Goal: Find specific page/section: Find specific page/section

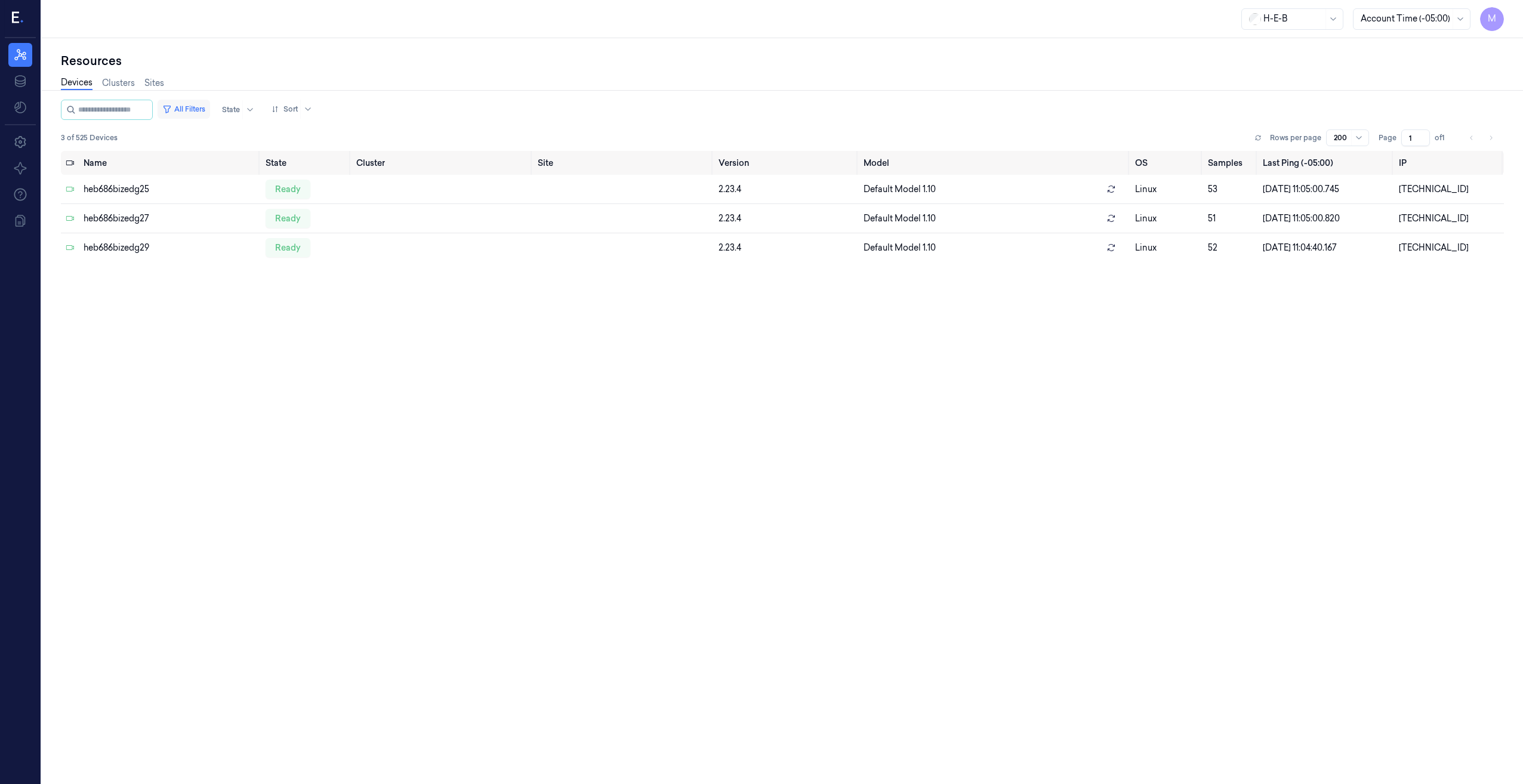
click at [210, 106] on button "All Filters" at bounding box center [183, 109] width 53 height 19
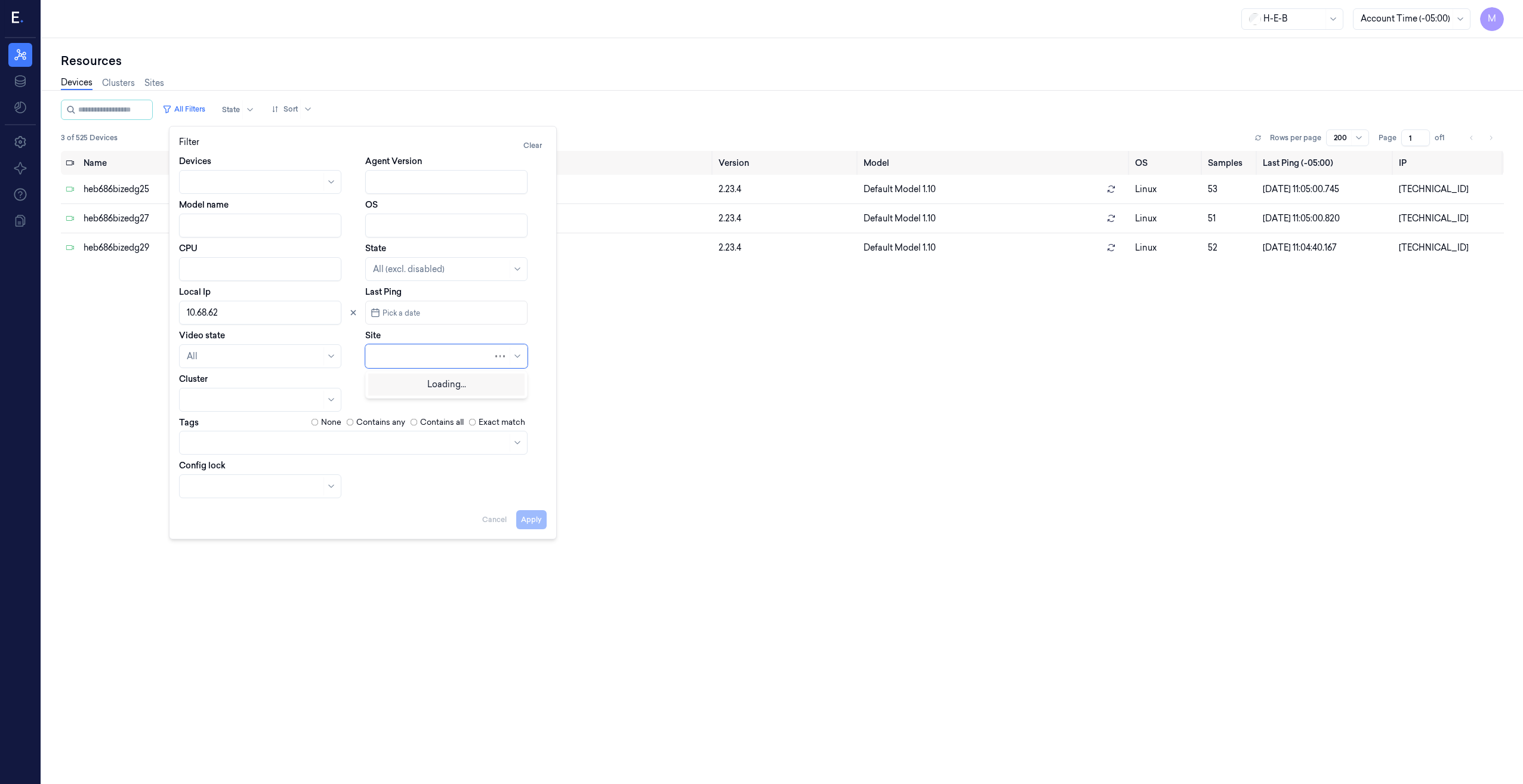
click at [416, 358] on div at bounding box center [433, 357] width 120 height 12
type input "797"
click at [389, 386] on div "HEB 797 - H69 [GEOGRAPHIC_DATA]" at bounding box center [447, 389] width 147 height 25
click at [350, 316] on icon at bounding box center [353, 312] width 9 height 9
click at [533, 518] on button "Apply" at bounding box center [530, 520] width 30 height 19
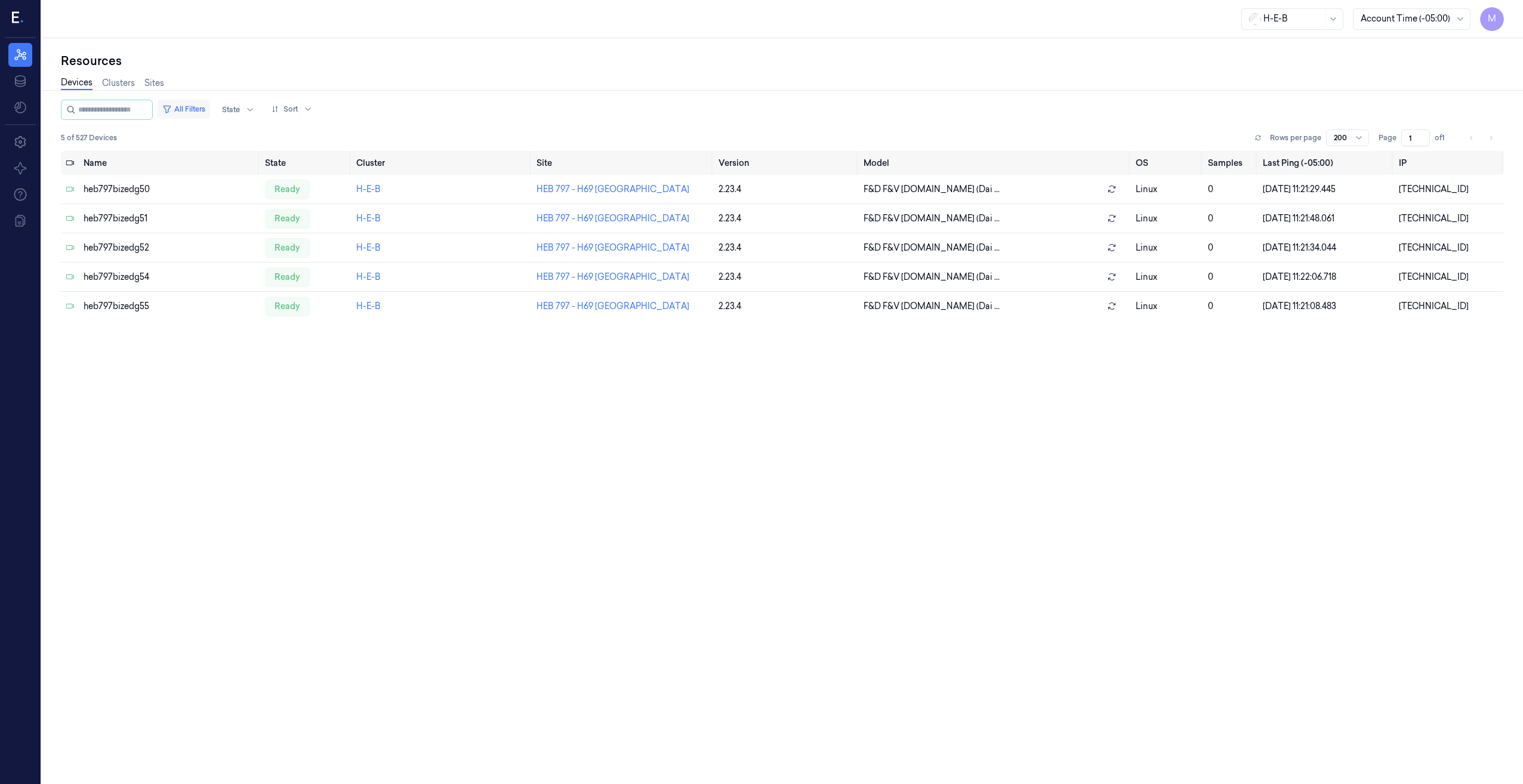
click at [195, 108] on button "All Filters" at bounding box center [183, 109] width 53 height 19
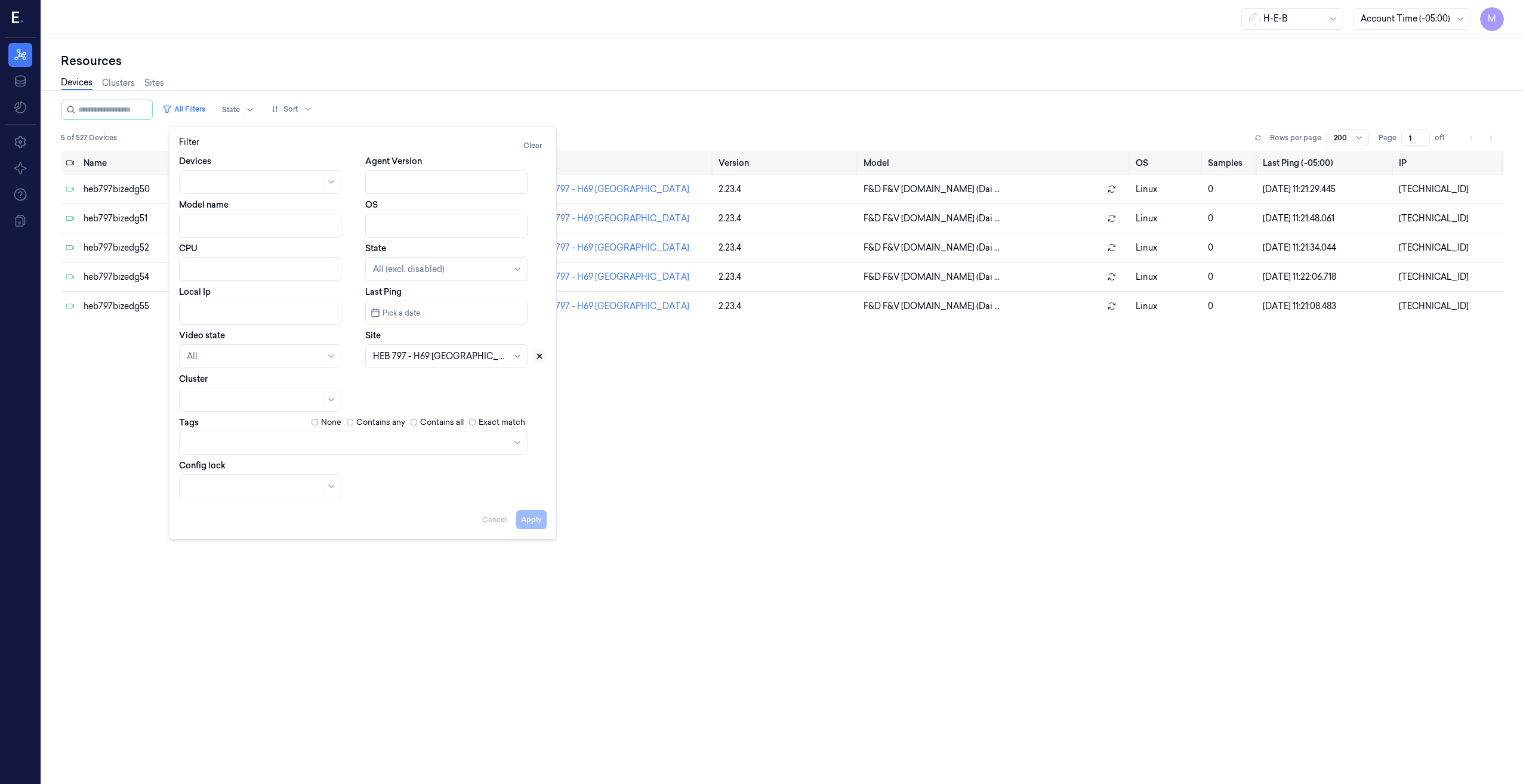
click at [536, 358] on icon at bounding box center [539, 357] width 9 height 9
click at [427, 354] on div at bounding box center [433, 357] width 120 height 12
type input "576"
click at [400, 386] on div "HEB 576 - H47 [PERSON_NAME]" at bounding box center [438, 383] width 130 height 12
click at [529, 525] on button "Apply" at bounding box center [530, 520] width 30 height 19
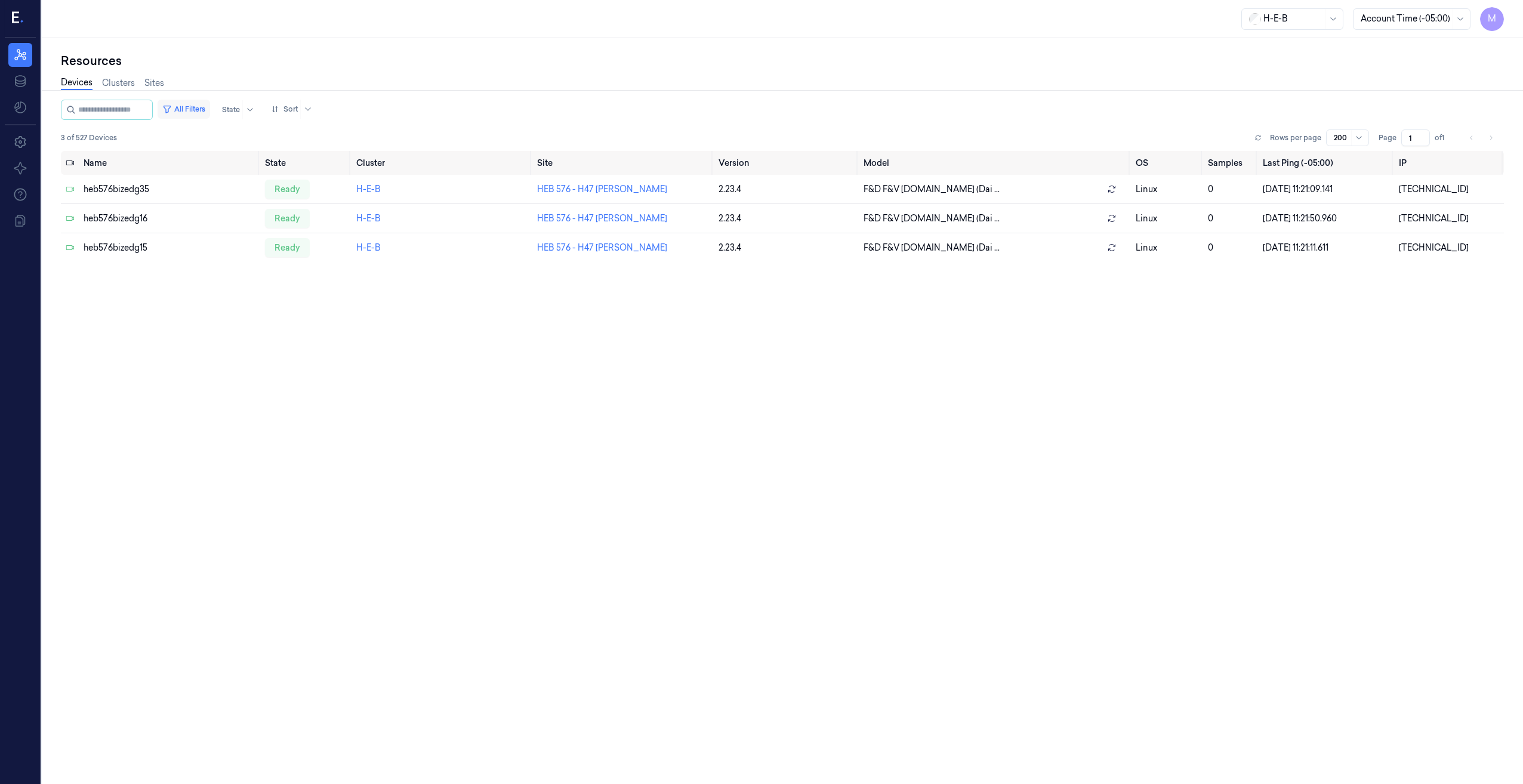
click at [208, 103] on button "All Filters" at bounding box center [183, 109] width 53 height 19
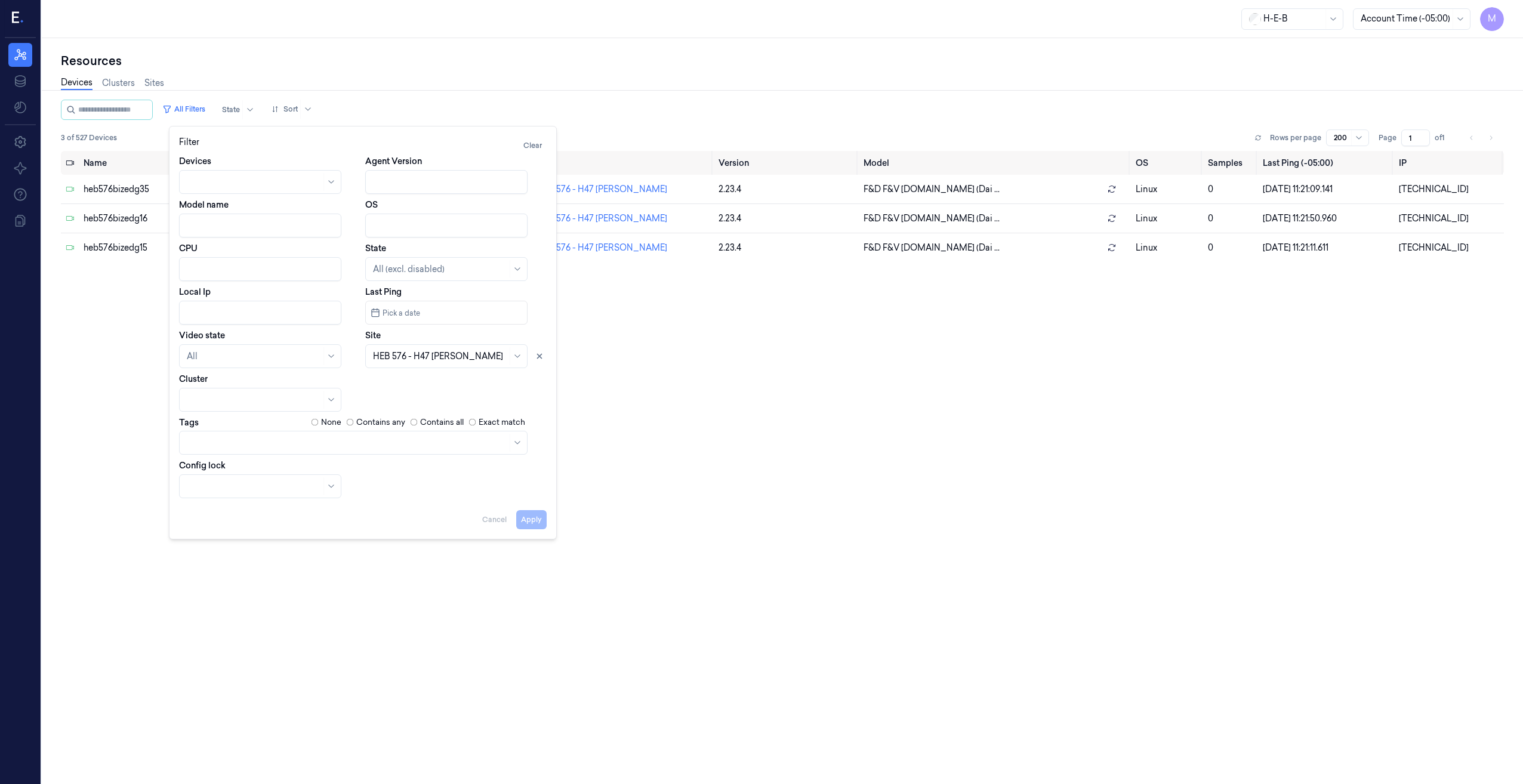
click at [187, 320] on input "Local Ip" at bounding box center [260, 313] width 163 height 24
click at [281, 339] on div "Video state All" at bounding box center [270, 349] width 182 height 39
click at [539, 360] on button at bounding box center [539, 356] width 15 height 15
click at [530, 519] on button "Apply" at bounding box center [530, 520] width 30 height 19
type input "10.57.62"
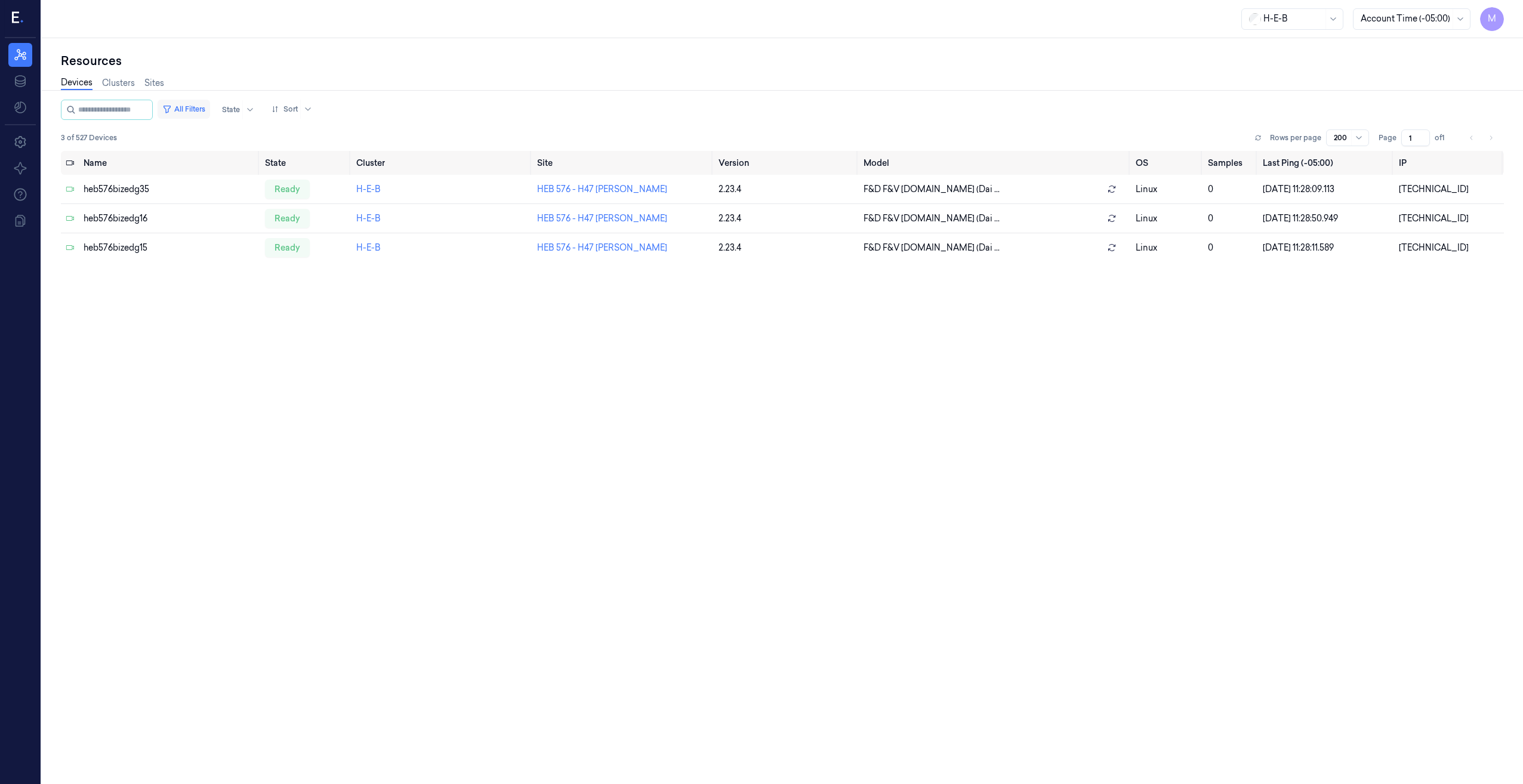
click at [210, 111] on button "All Filters" at bounding box center [183, 109] width 53 height 19
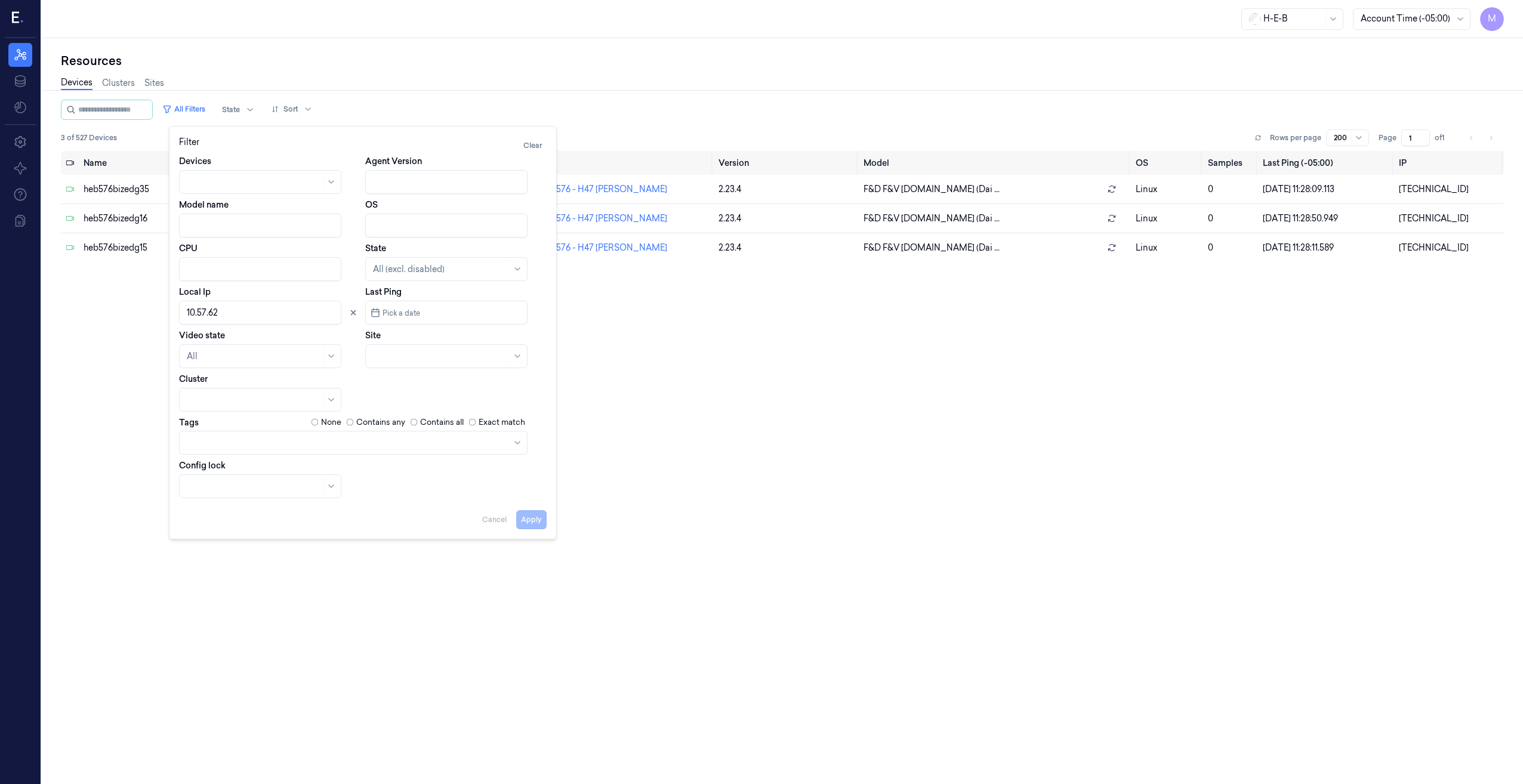
click at [237, 313] on input "Local Ip" at bounding box center [260, 313] width 163 height 24
type input "10.41.42"
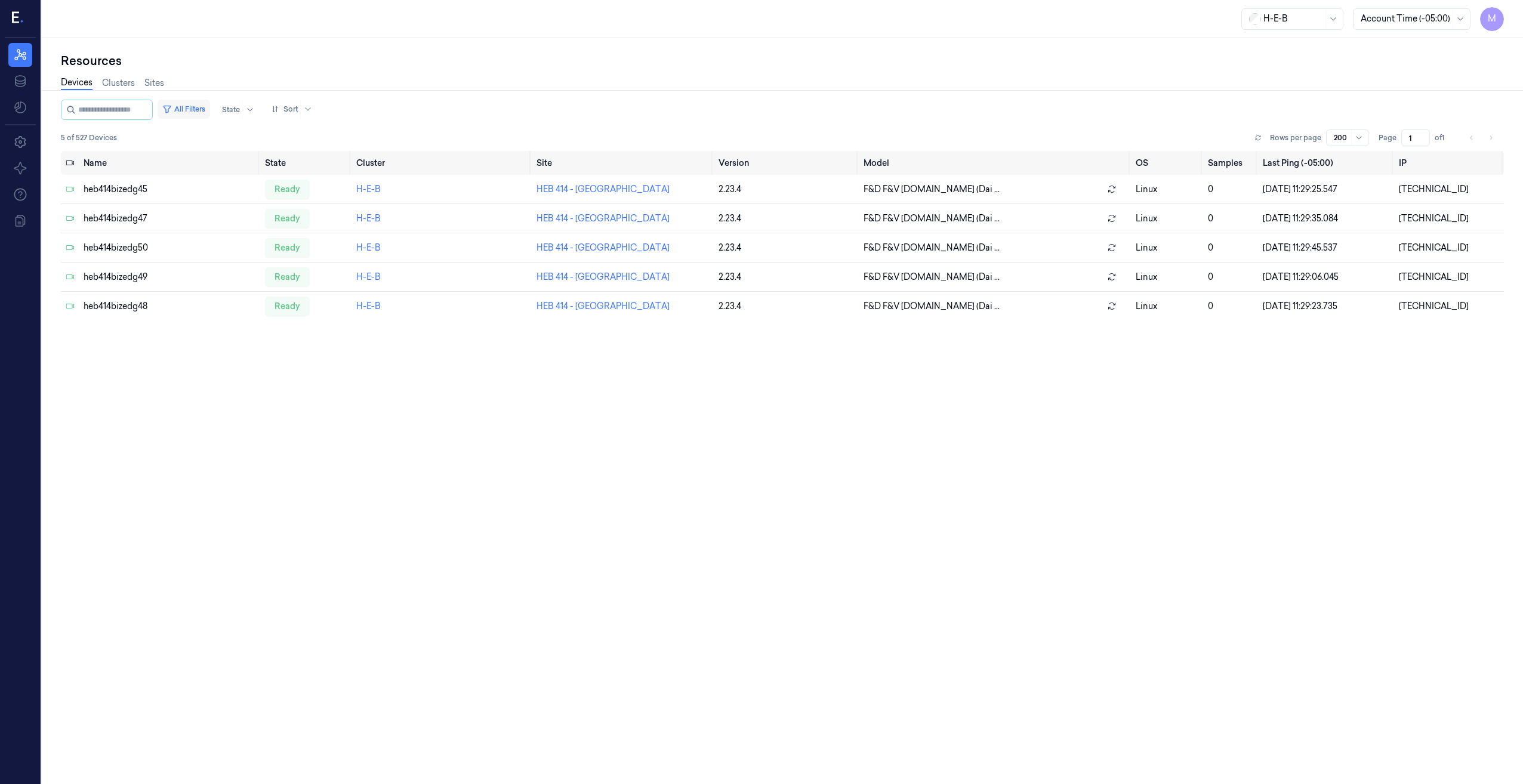
click at [186, 104] on button "All Filters" at bounding box center [183, 109] width 53 height 19
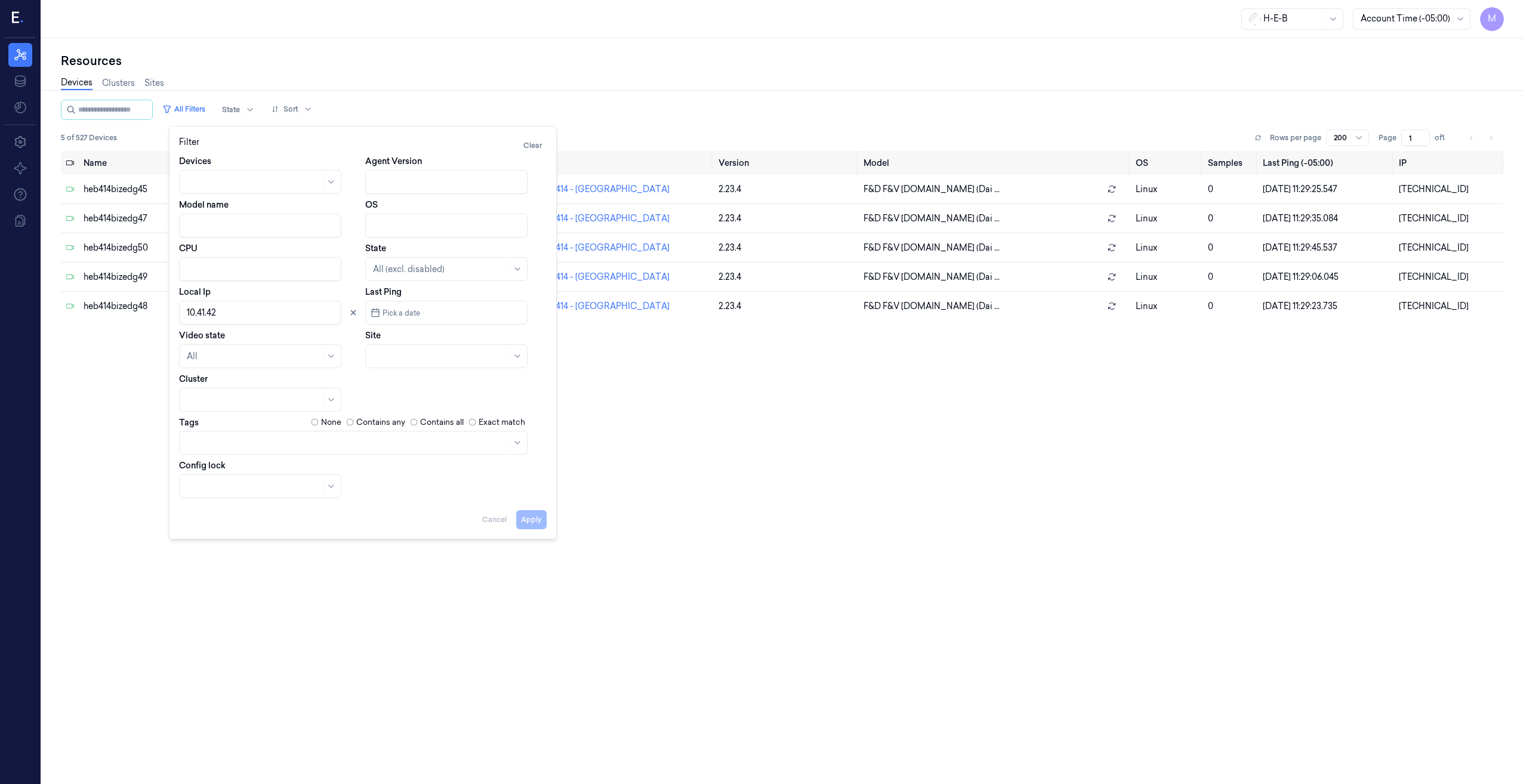
click at [237, 314] on input "Local Ip" at bounding box center [260, 313] width 163 height 24
drag, startPoint x: 237, startPoint y: 315, endPoint x: 199, endPoint y: 318, distance: 38.1
click at [199, 318] on input "Local Ip" at bounding box center [260, 313] width 163 height 24
click at [525, 518] on button "Apply" at bounding box center [530, 520] width 30 height 19
type input "10.49.82"
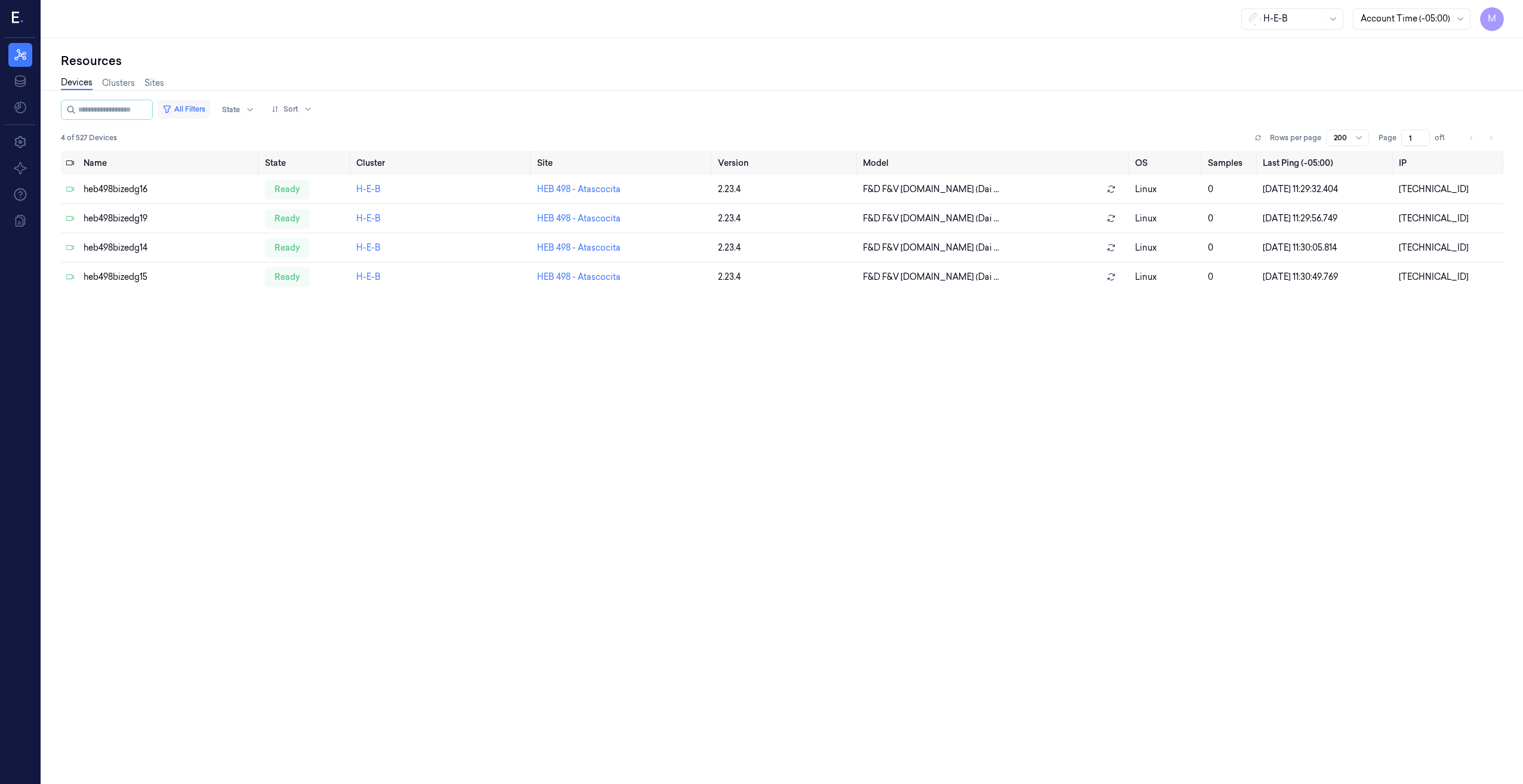
click at [203, 110] on button "All Filters" at bounding box center [183, 109] width 53 height 19
click at [195, 103] on button "All Filters" at bounding box center [183, 109] width 53 height 19
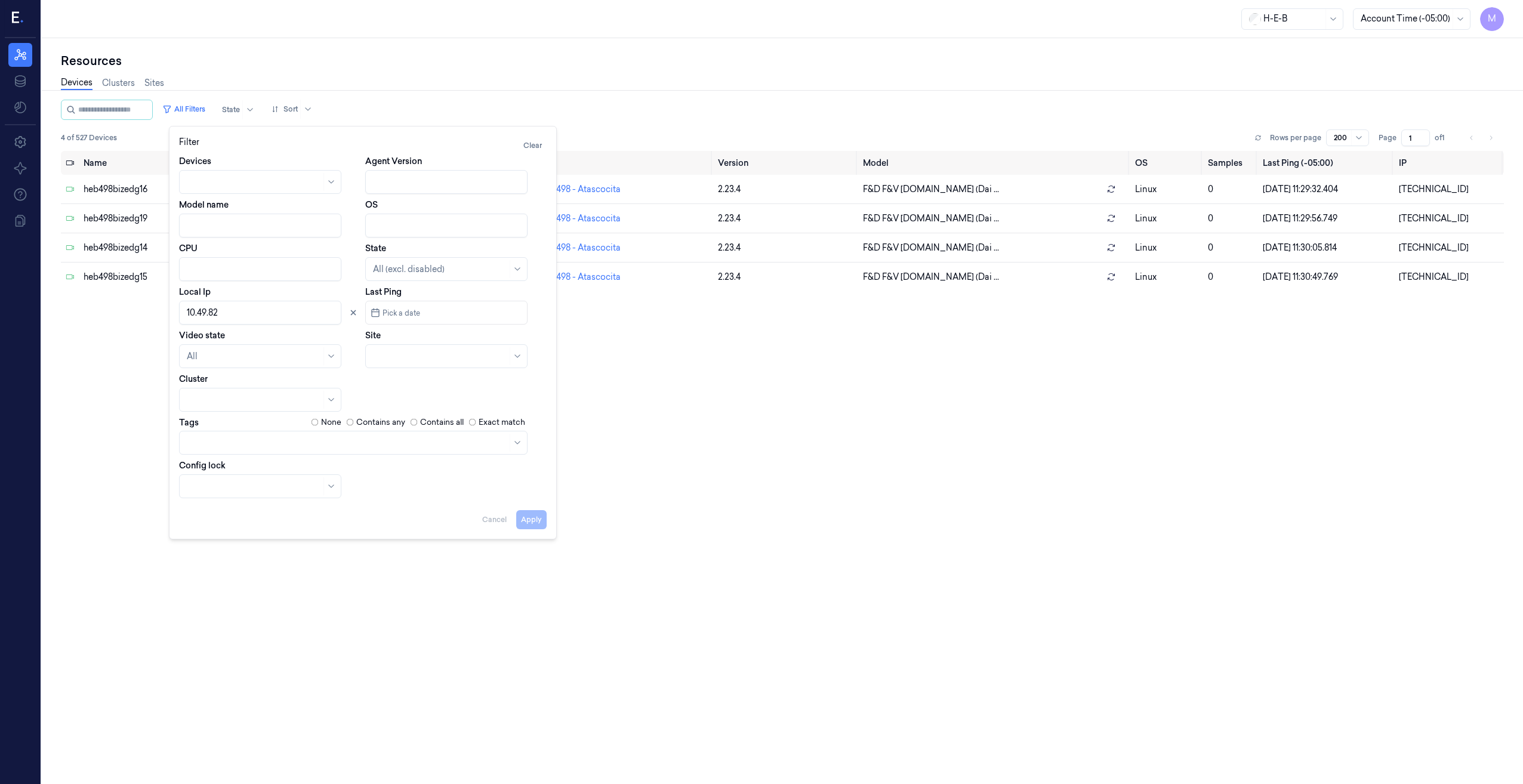
click at [241, 312] on input "Local Ip" at bounding box center [260, 313] width 163 height 24
click at [405, 396] on div "Devices Agent Version Model name OS CPU State All (excl. disabled) Local Ip Las…" at bounding box center [363, 326] width 368 height 343
click at [536, 524] on button "Apply" at bounding box center [530, 520] width 30 height 19
type input "10.74.12"
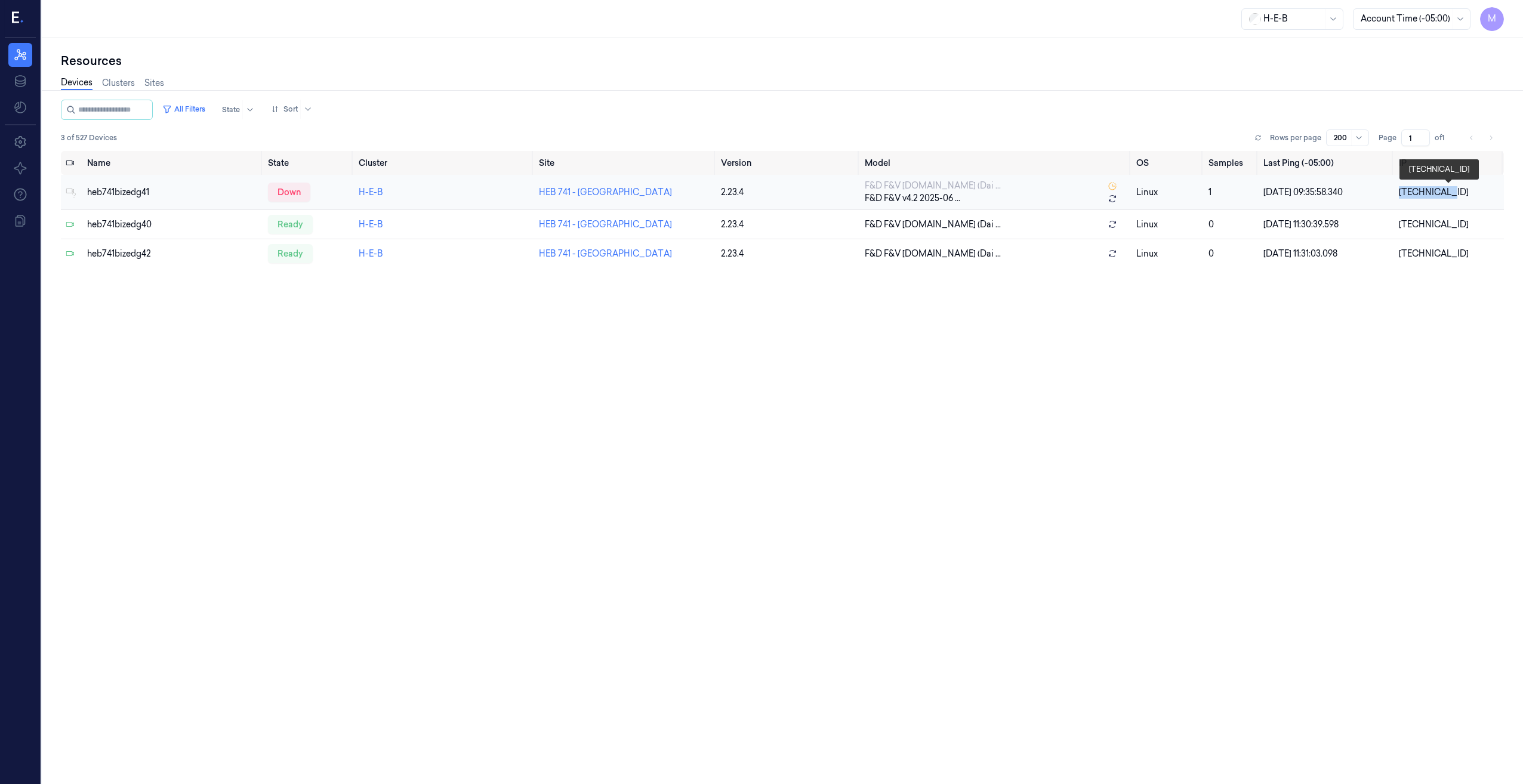
drag, startPoint x: 1441, startPoint y: 190, endPoint x: 1400, endPoint y: 197, distance: 41.6
click at [1400, 197] on div "[TECHNICAL_ID]" at bounding box center [1449, 192] width 100 height 12
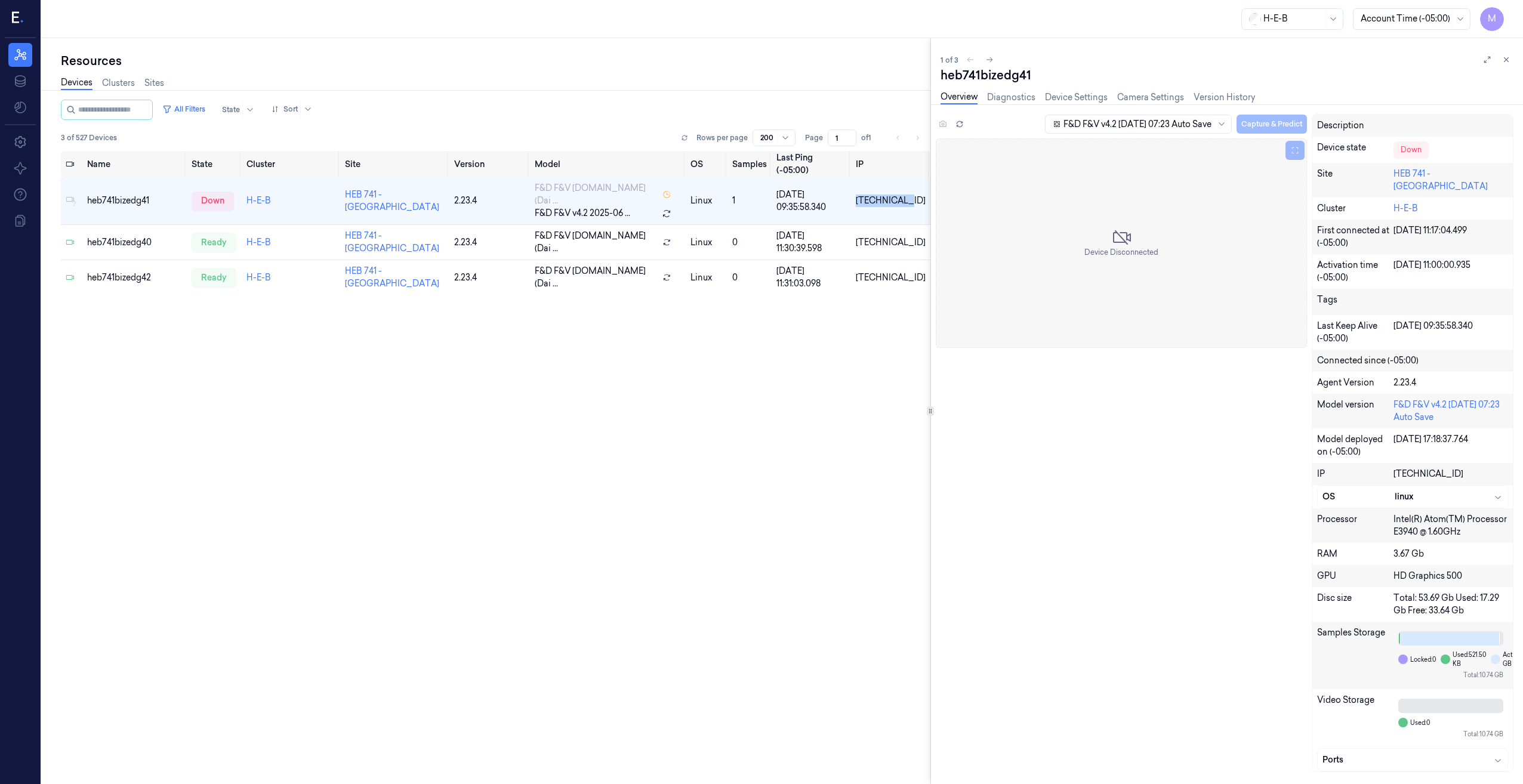
drag, startPoint x: 1507, startPoint y: 61, endPoint x: 1487, endPoint y: 72, distance: 22.8
click at [1507, 61] on icon at bounding box center [1506, 60] width 9 height 9
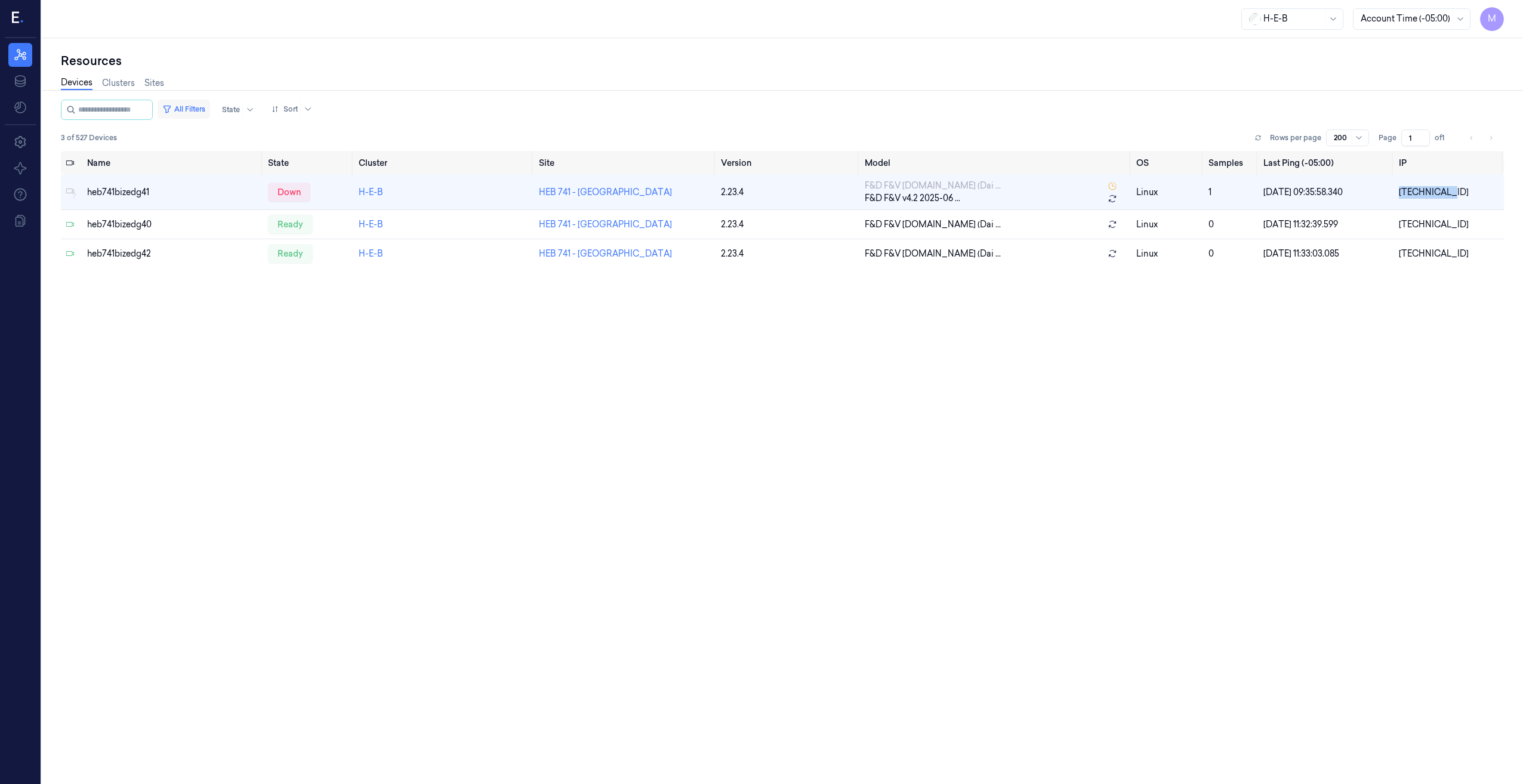
click at [205, 109] on button "All Filters" at bounding box center [183, 109] width 53 height 19
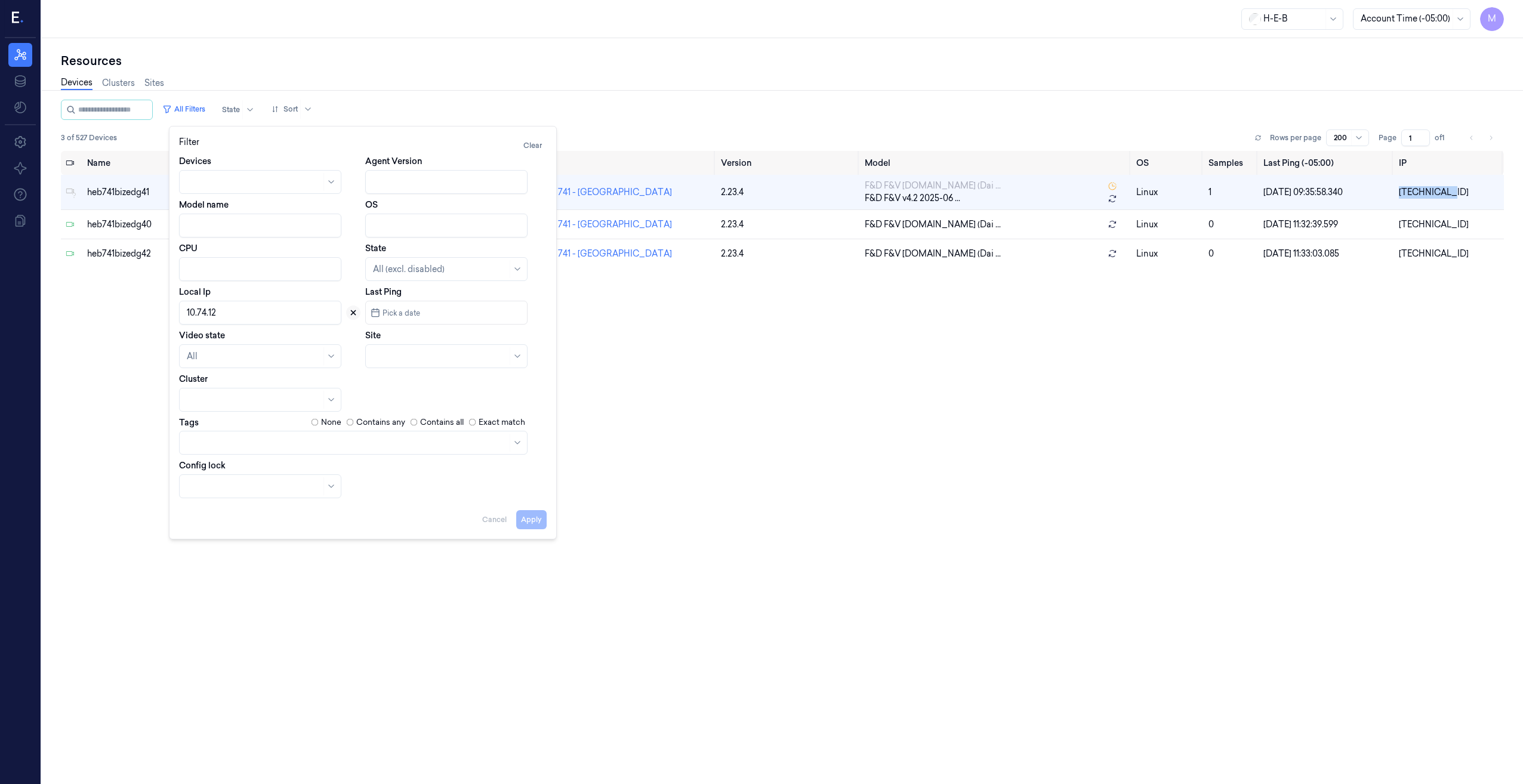
click at [350, 314] on icon at bounding box center [353, 312] width 9 height 9
click at [381, 350] on div at bounding box center [433, 357] width 120 height 12
type input "686"
click at [448, 387] on div "HEB 686 - Woodlands 05" at bounding box center [423, 383] width 100 height 12
click at [539, 516] on button "Apply" at bounding box center [530, 520] width 30 height 19
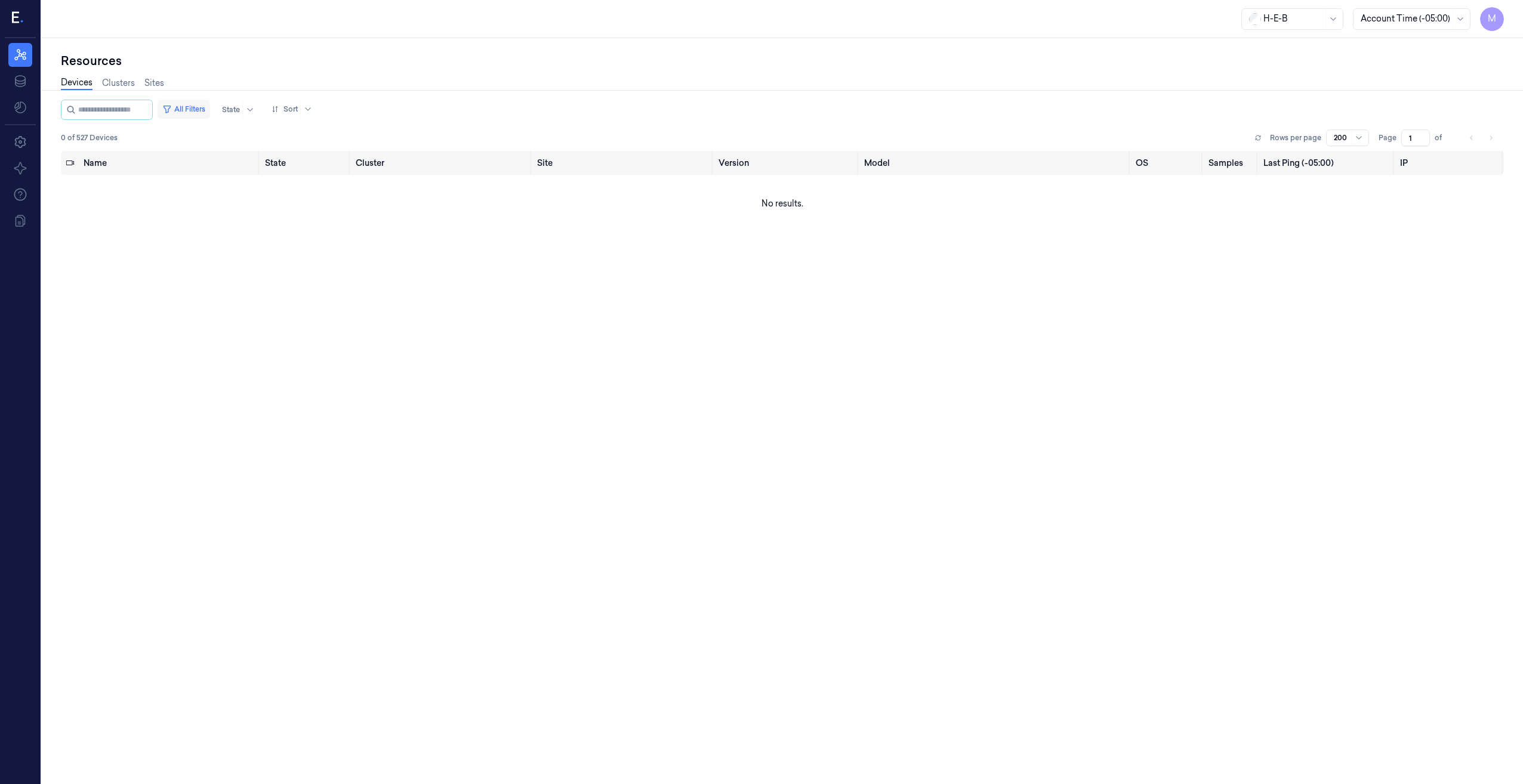
click at [197, 105] on button "All Filters" at bounding box center [183, 109] width 53 height 19
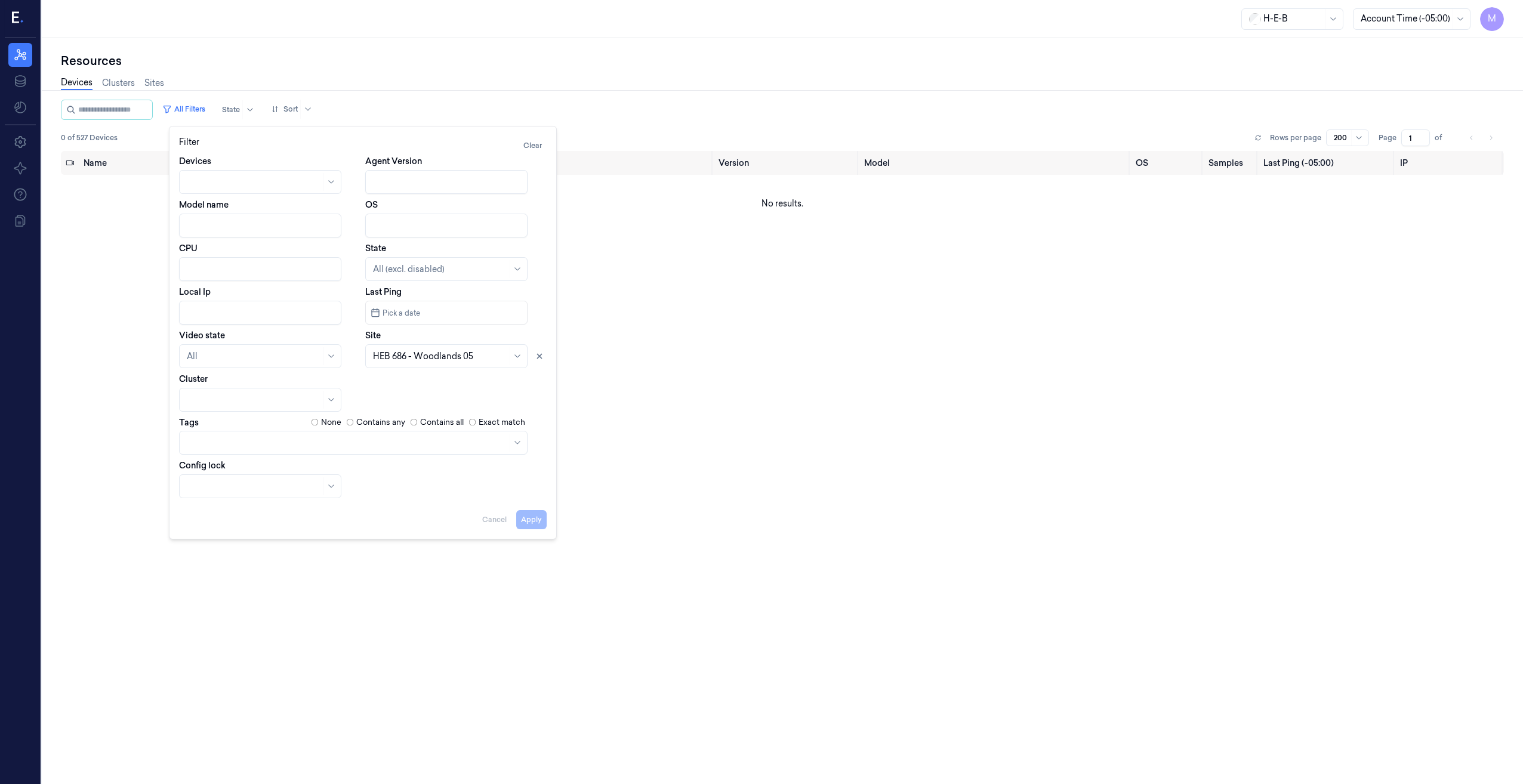
click at [240, 313] on input "Local Ip" at bounding box center [260, 313] width 163 height 24
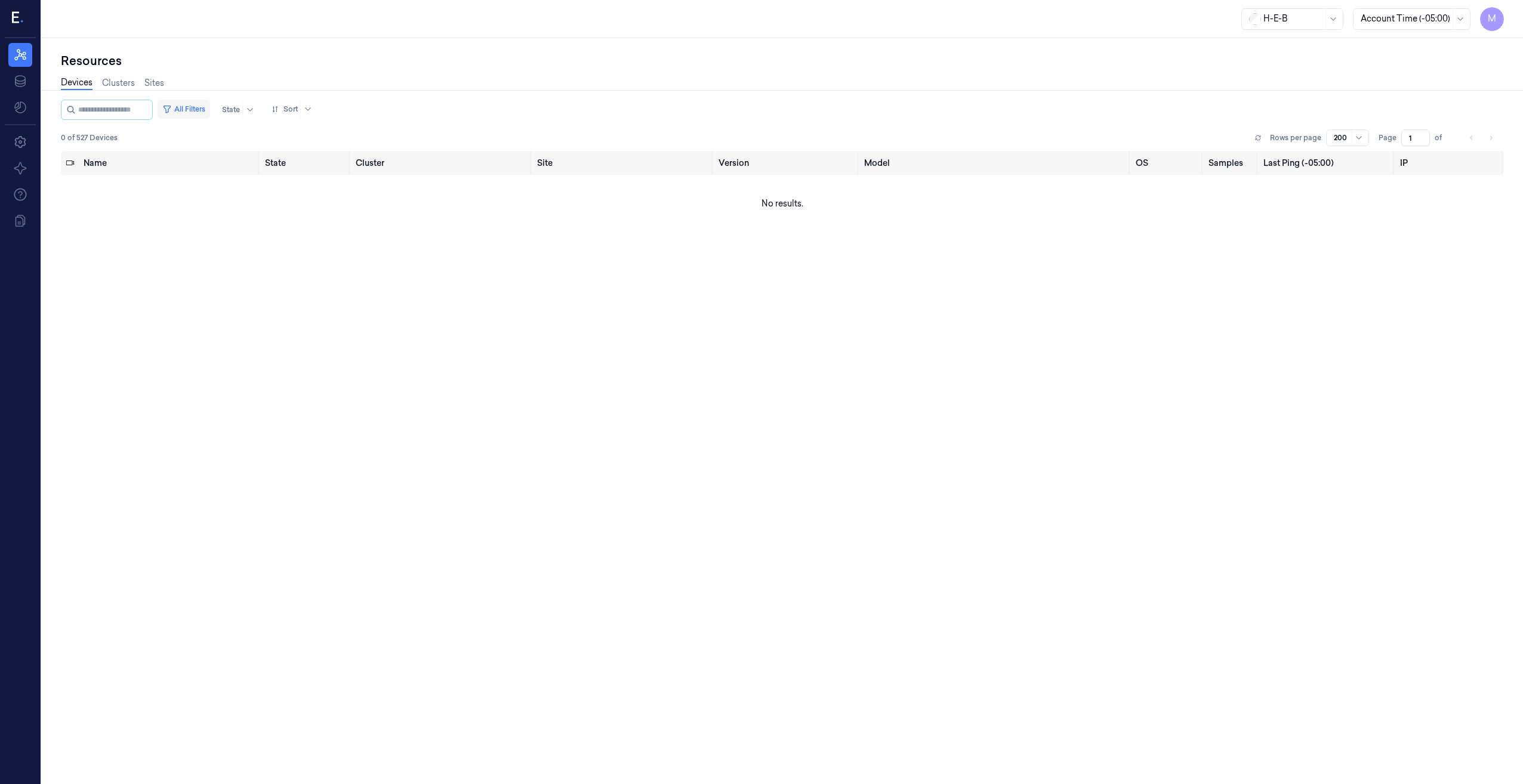
click at [196, 108] on button "All Filters" at bounding box center [183, 109] width 53 height 19
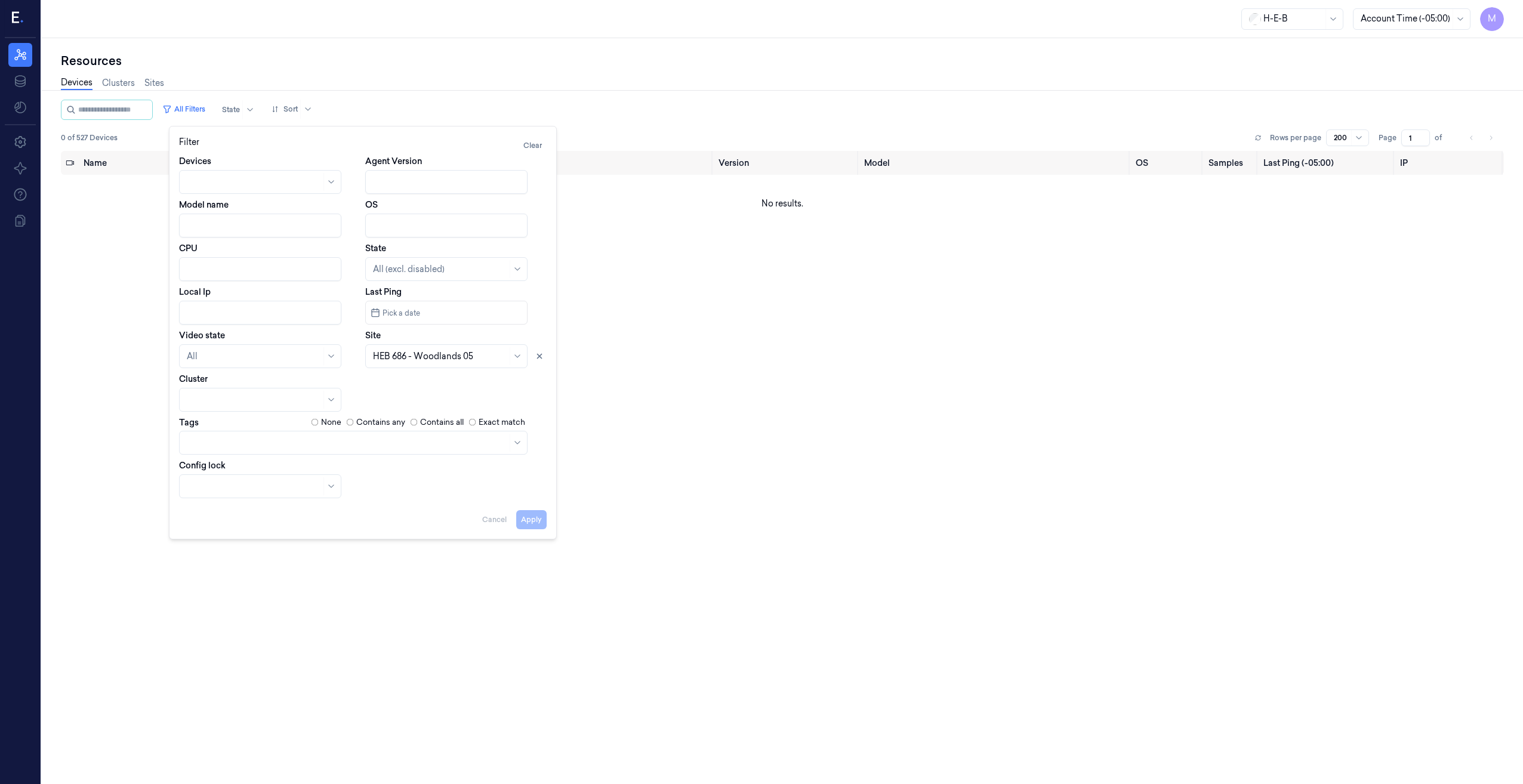
click at [205, 308] on input "Local Ip" at bounding box center [260, 313] width 163 height 24
type input "10.68.62"
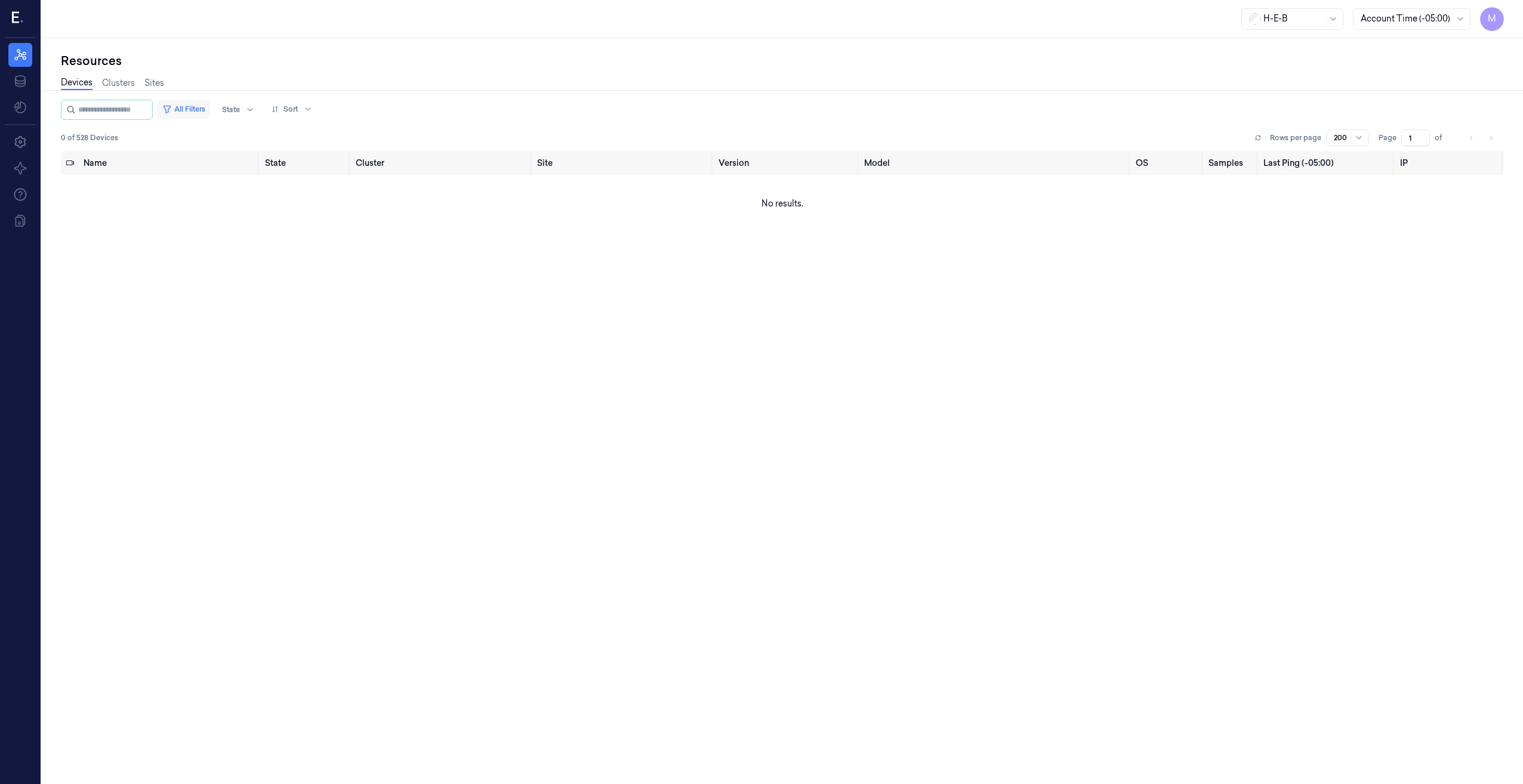
click at [188, 106] on button "All Filters" at bounding box center [183, 109] width 53 height 19
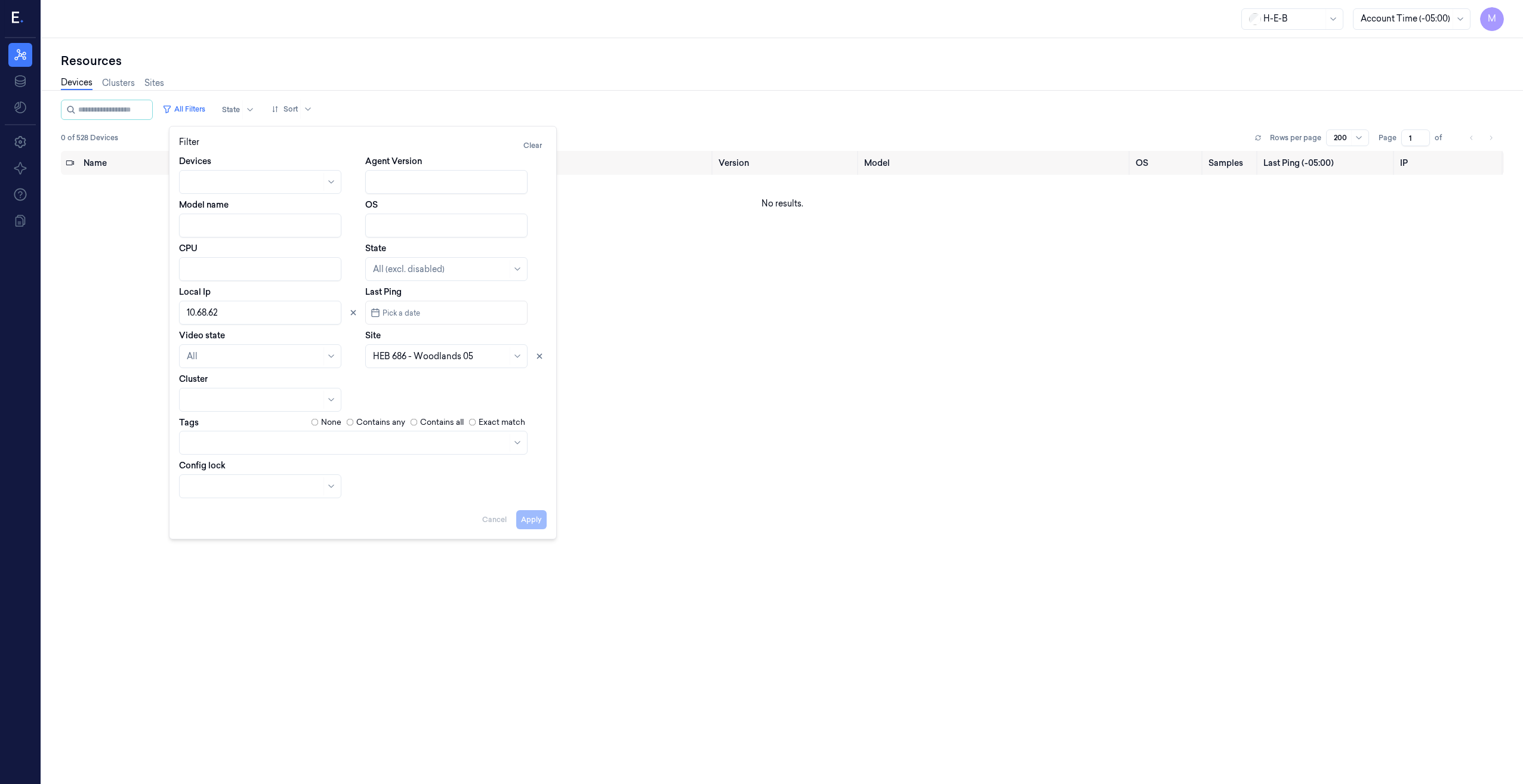
click at [224, 312] on input "Local Ip" at bounding box center [260, 313] width 163 height 24
type input "10.74.41"
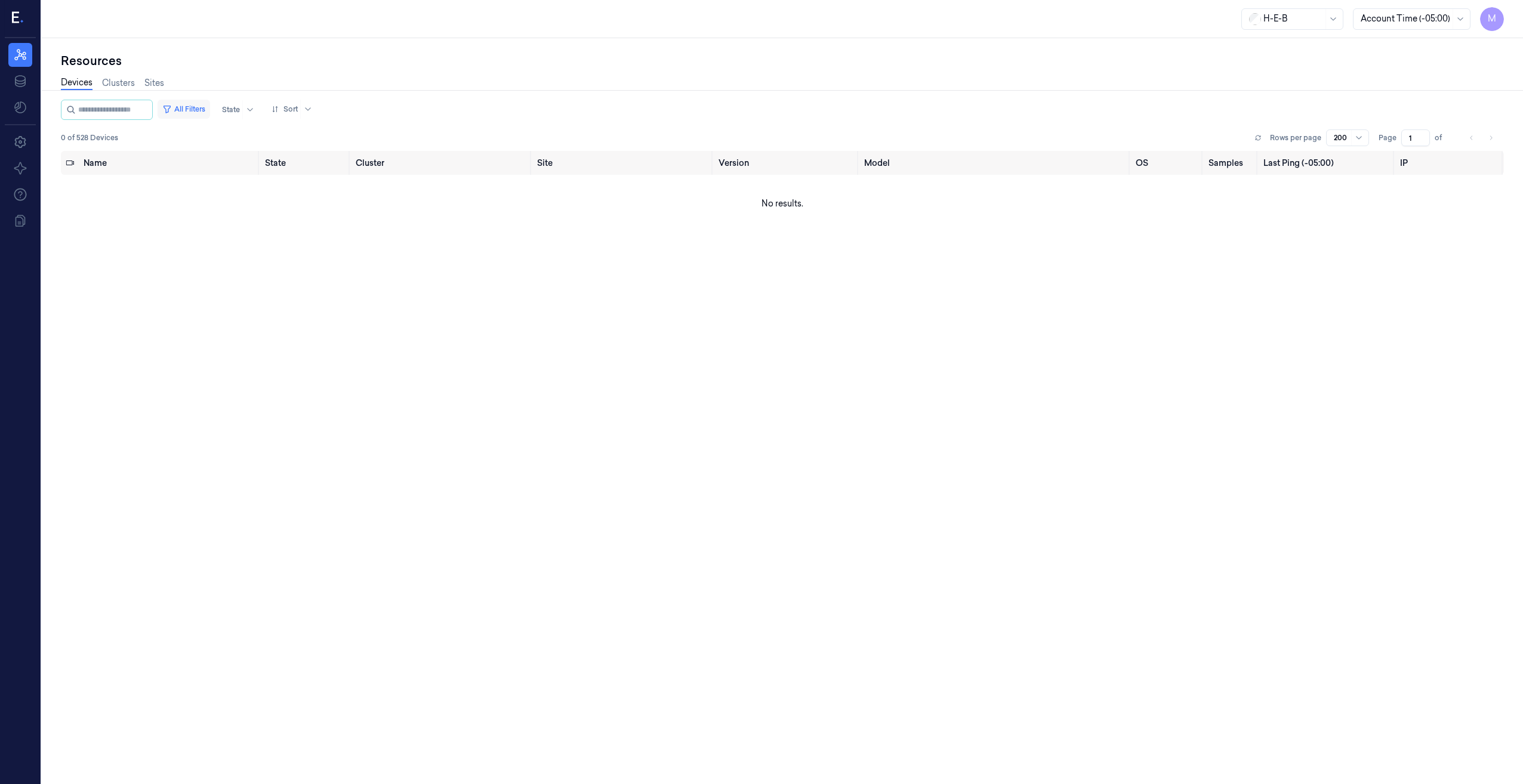
click at [195, 108] on button "All Filters" at bounding box center [183, 109] width 53 height 19
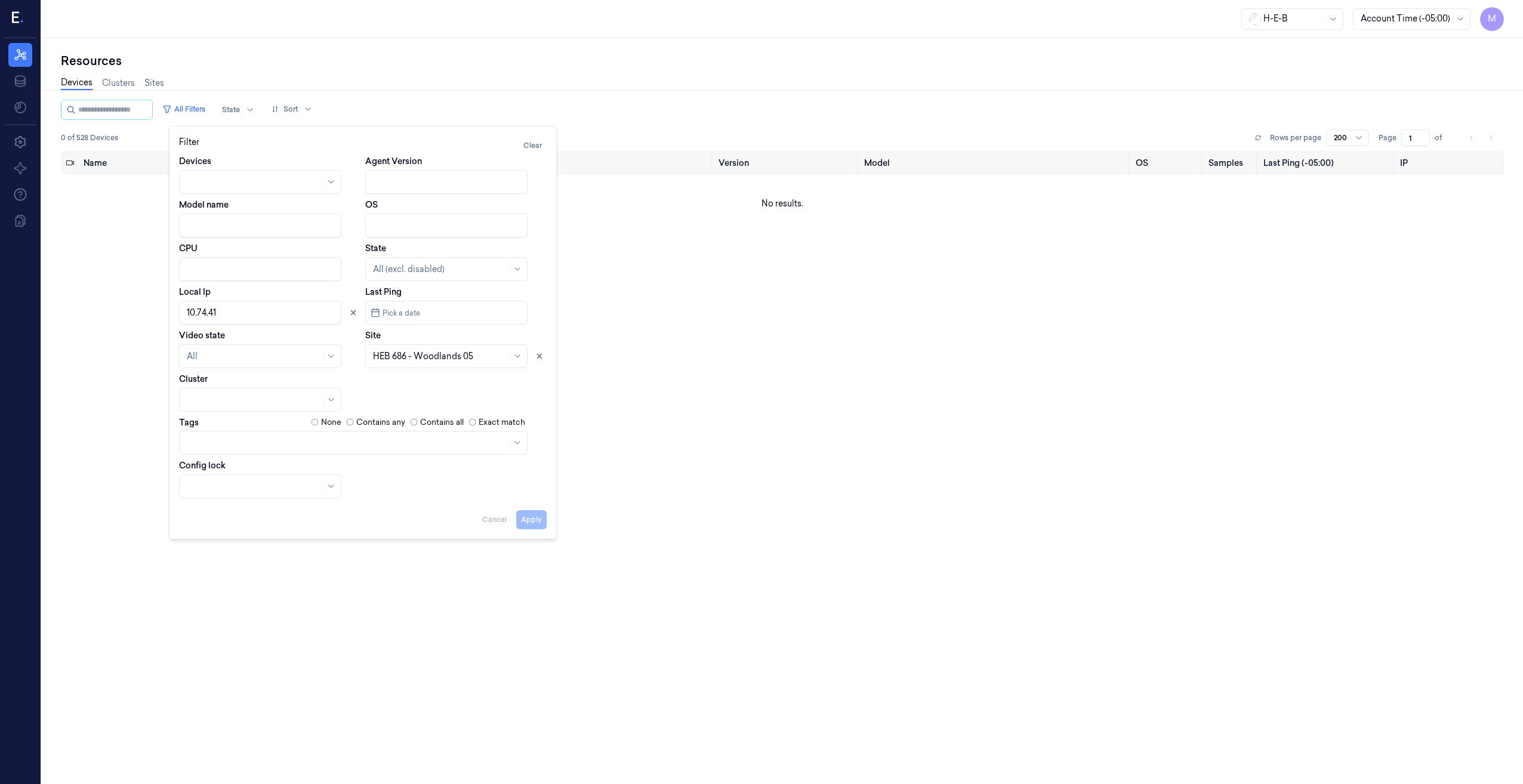
click at [220, 309] on input "Local Ip" at bounding box center [260, 313] width 163 height 24
click at [541, 353] on icon at bounding box center [539, 357] width 9 height 9
click at [534, 518] on button "Apply" at bounding box center [530, 520] width 30 height 19
type input "10.49.82"
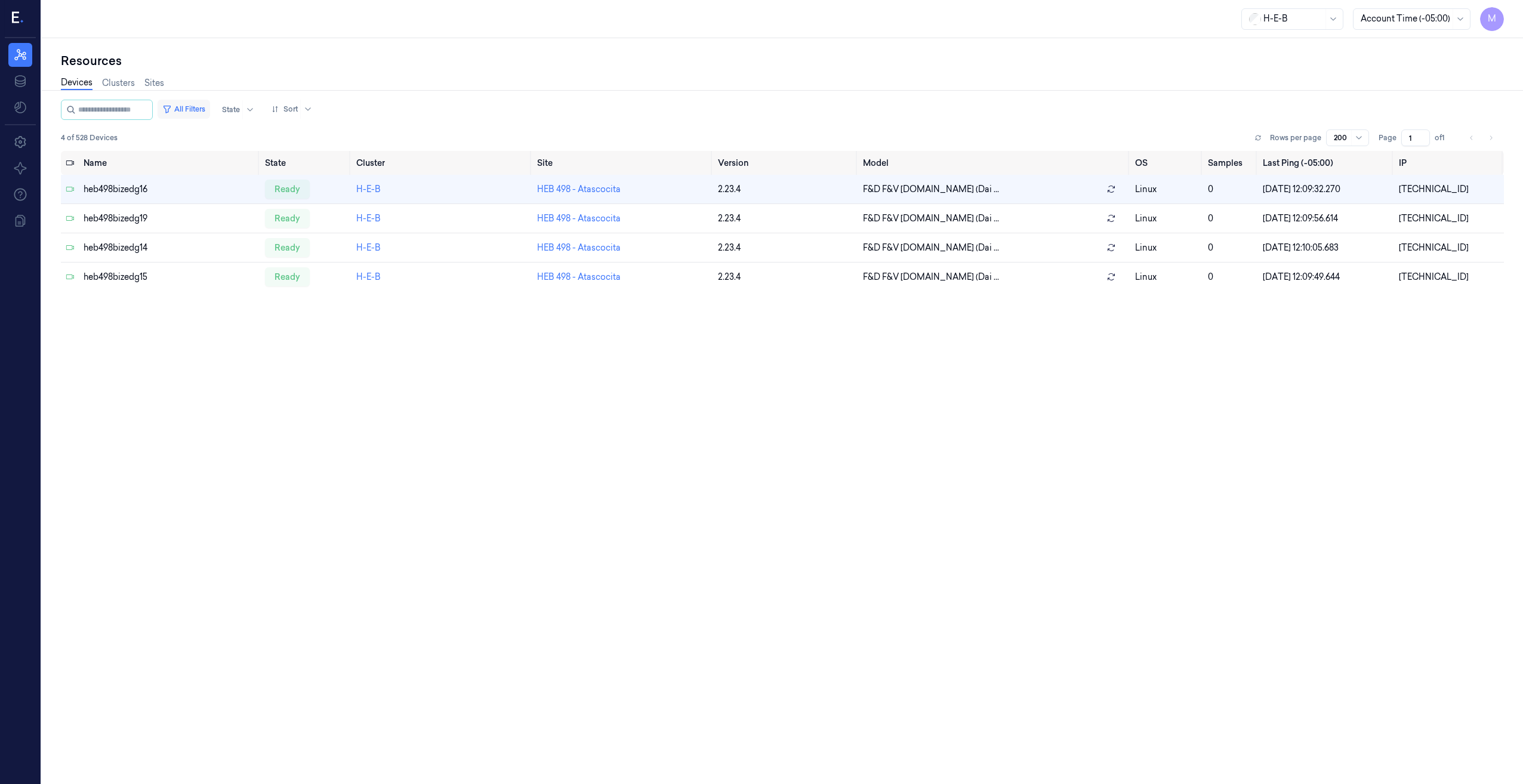
click at [202, 107] on button "All Filters" at bounding box center [183, 109] width 53 height 19
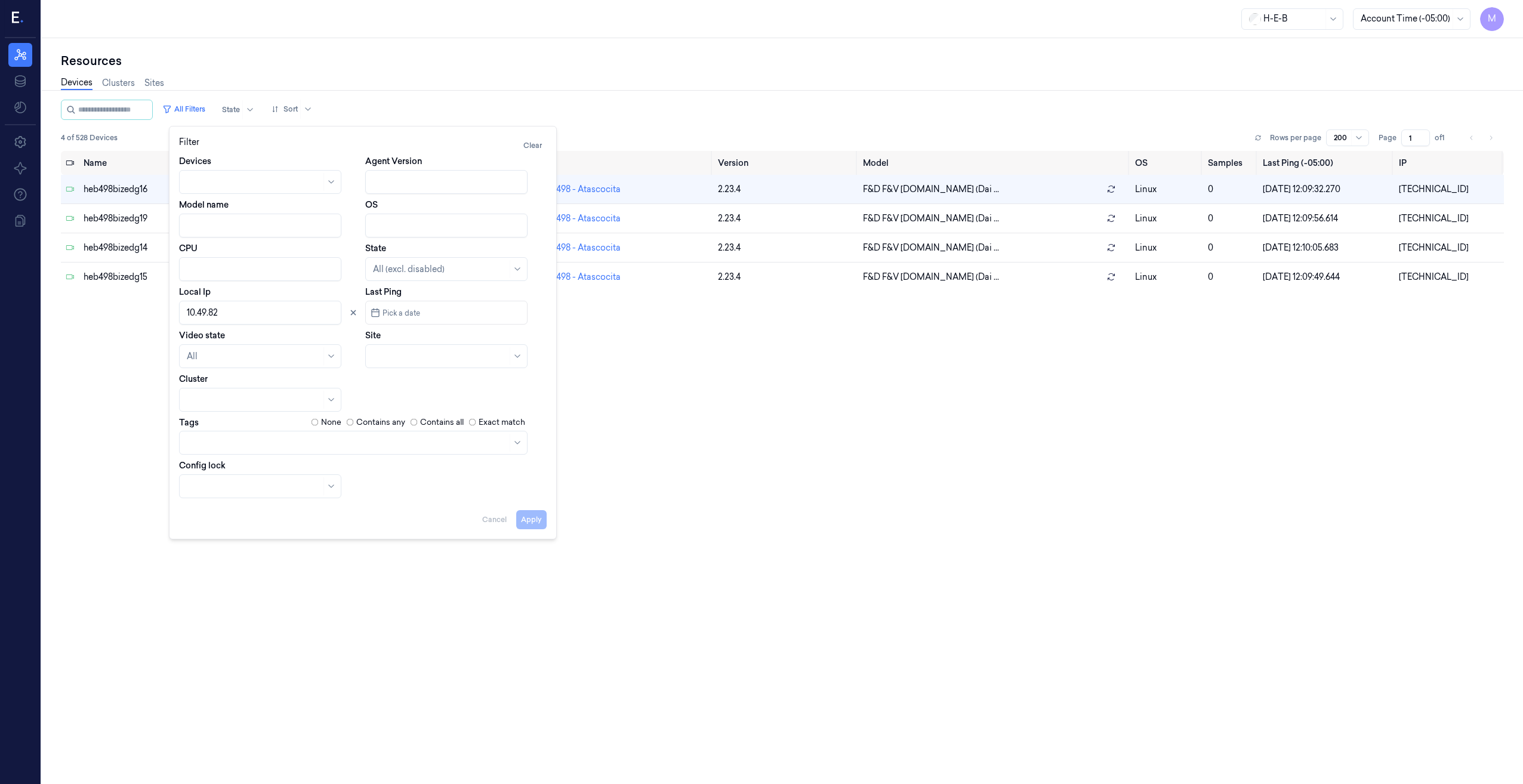
click at [241, 312] on input "Local Ip" at bounding box center [260, 313] width 163 height 24
drag, startPoint x: 350, startPoint y: 313, endPoint x: 384, endPoint y: 346, distance: 47.4
click at [351, 314] on icon at bounding box center [353, 312] width 9 height 9
click at [399, 359] on div at bounding box center [440, 357] width 134 height 12
type input "553"
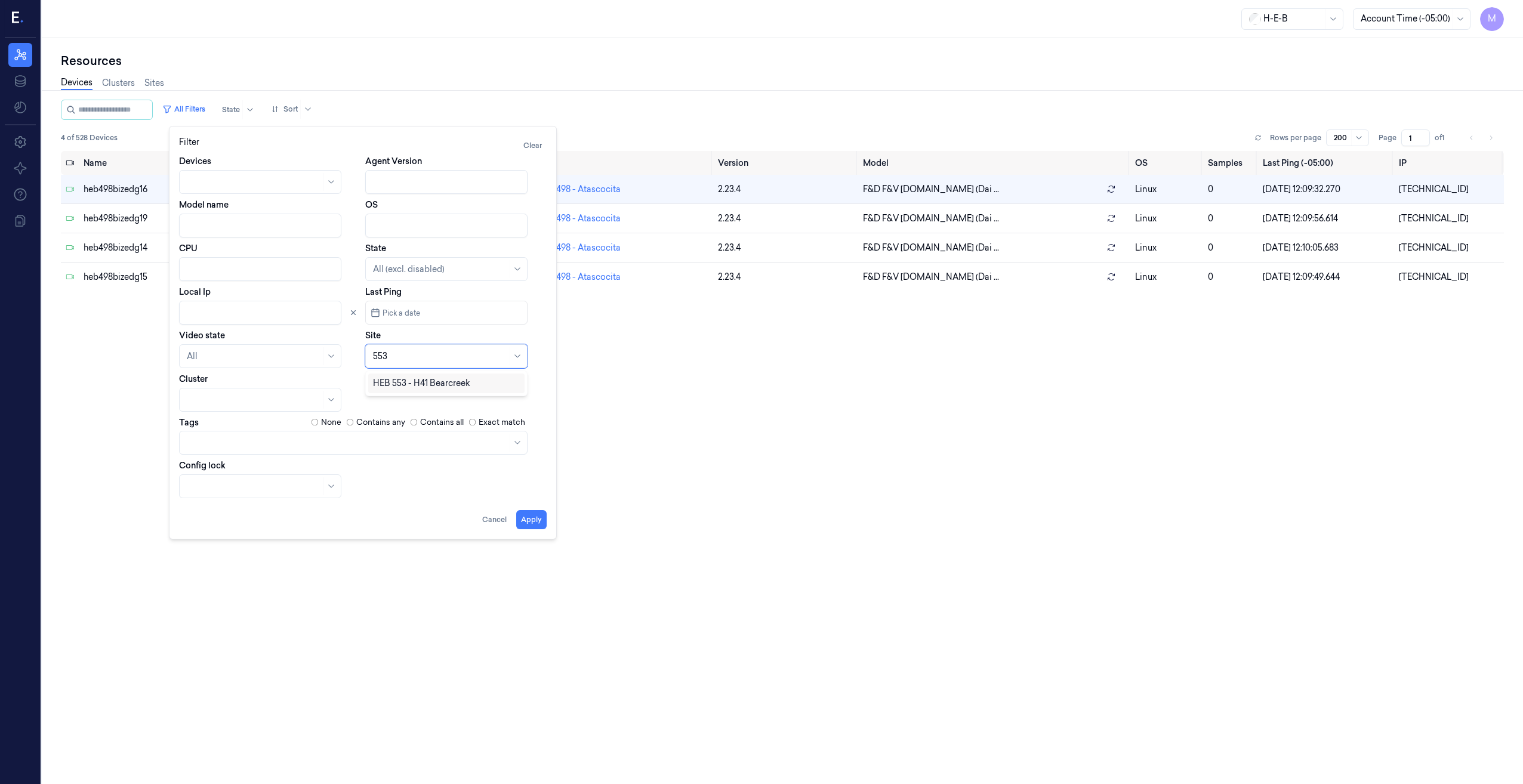
click at [404, 382] on div "HEB 553 - H41 Bearcreek" at bounding box center [421, 383] width 97 height 12
click at [530, 511] on button "Apply" at bounding box center [530, 520] width 30 height 19
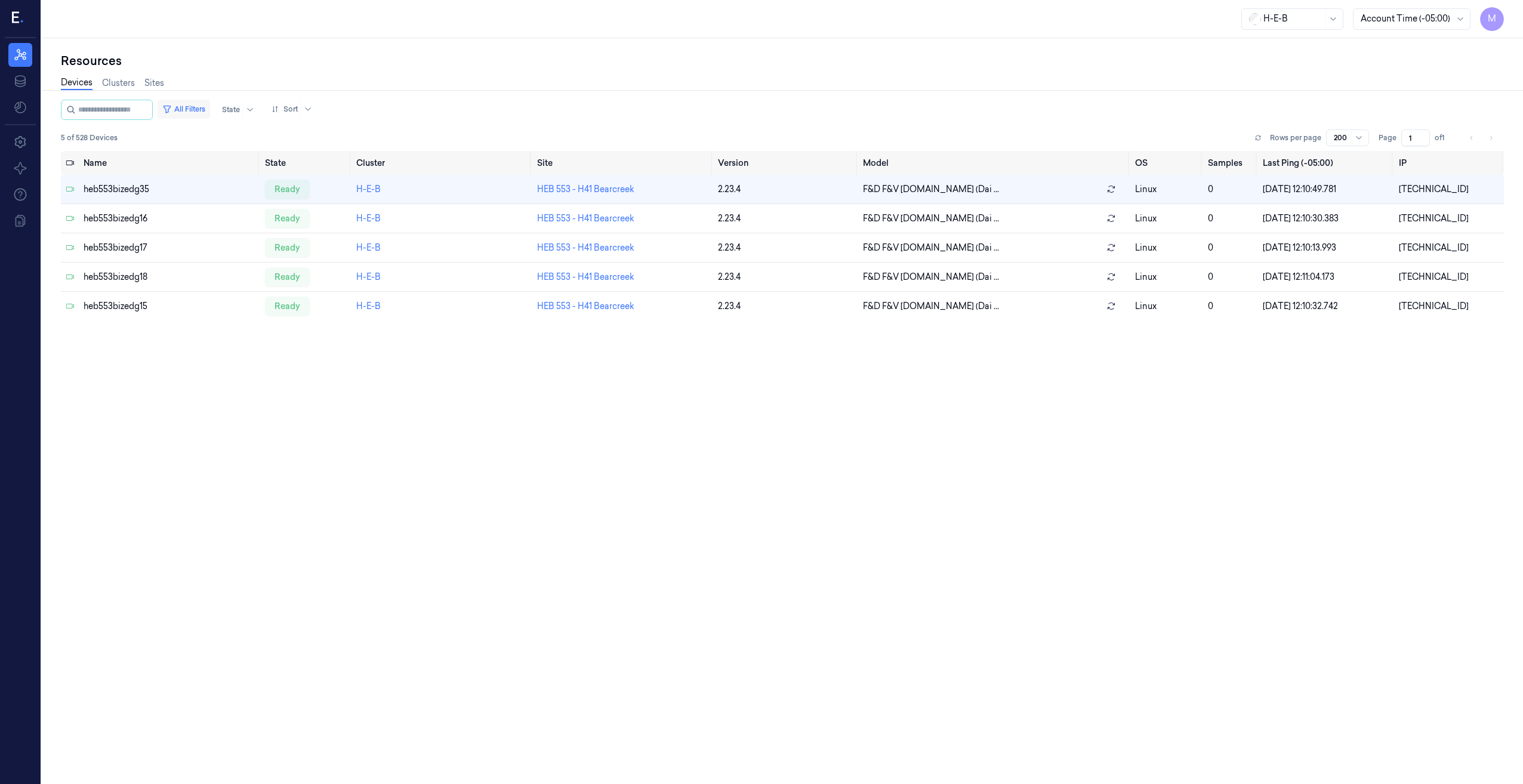
click at [210, 108] on button "All Filters" at bounding box center [183, 109] width 53 height 19
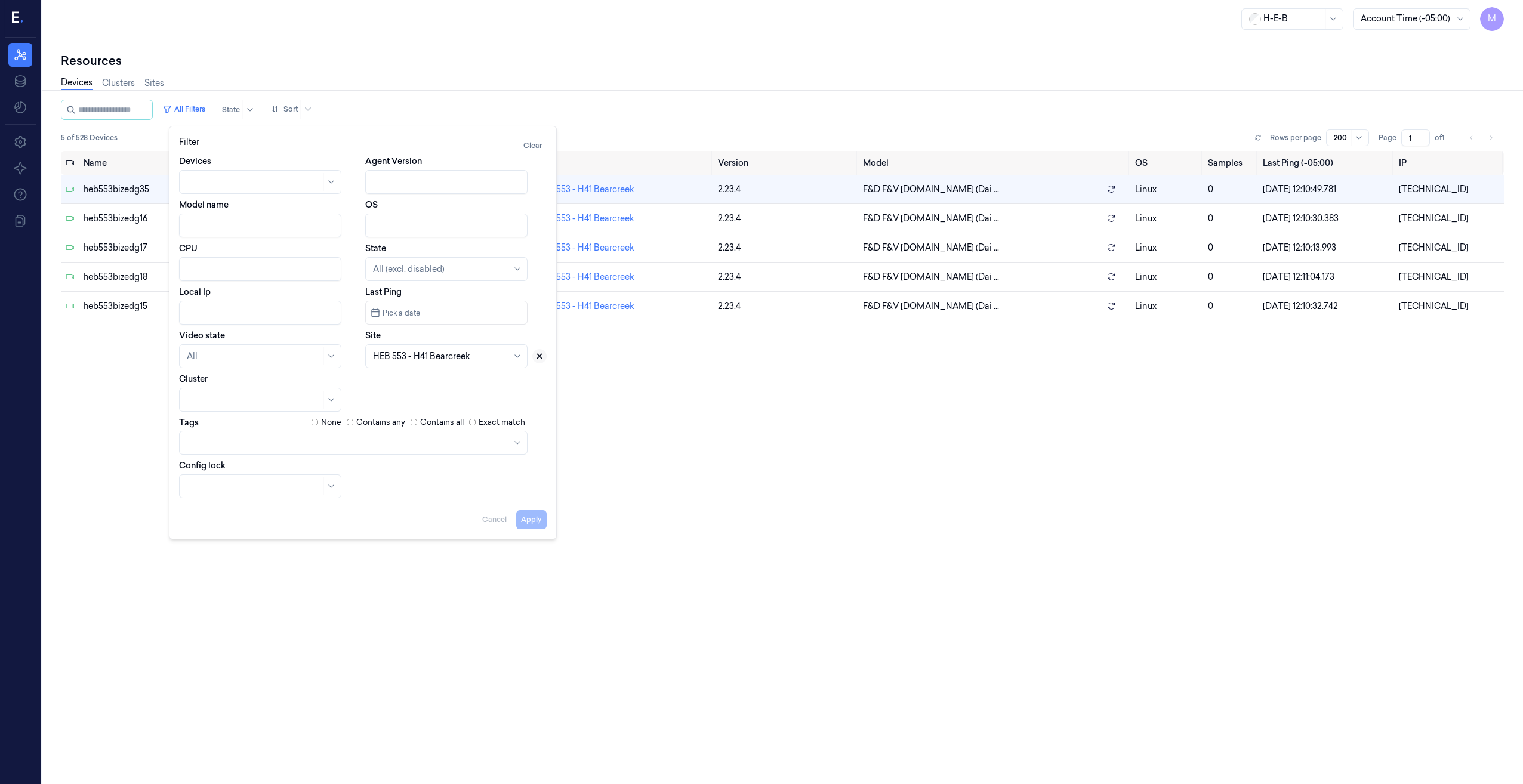
click at [541, 354] on icon at bounding box center [539, 357] width 9 height 9
click at [412, 355] on div at bounding box center [440, 357] width 134 height 12
type input "686"
click at [432, 381] on div "HEB 686 - Woodlands 05" at bounding box center [423, 383] width 100 height 12
click at [530, 517] on button "Apply" at bounding box center [530, 520] width 30 height 19
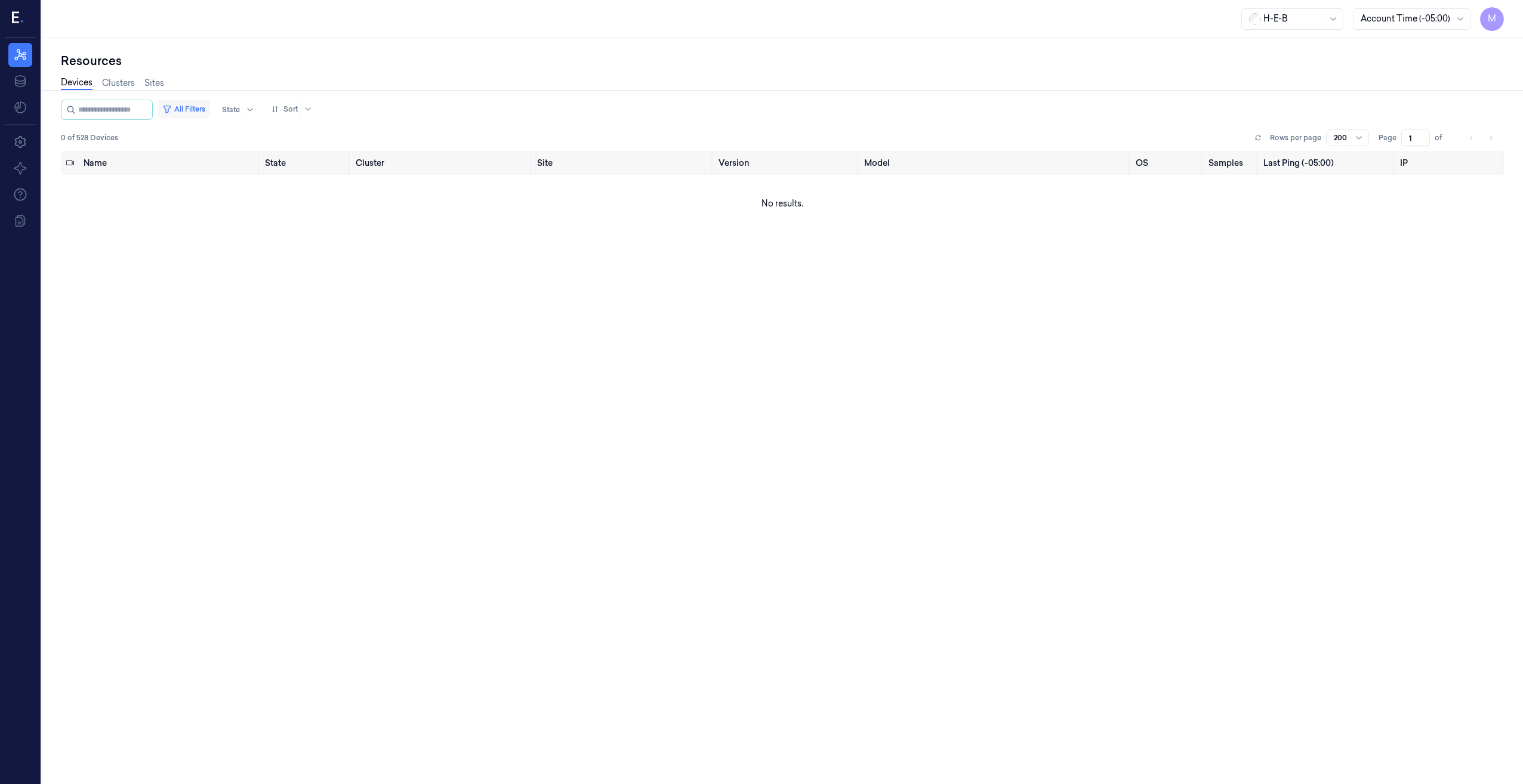
click at [199, 105] on button "All Filters" at bounding box center [183, 109] width 53 height 19
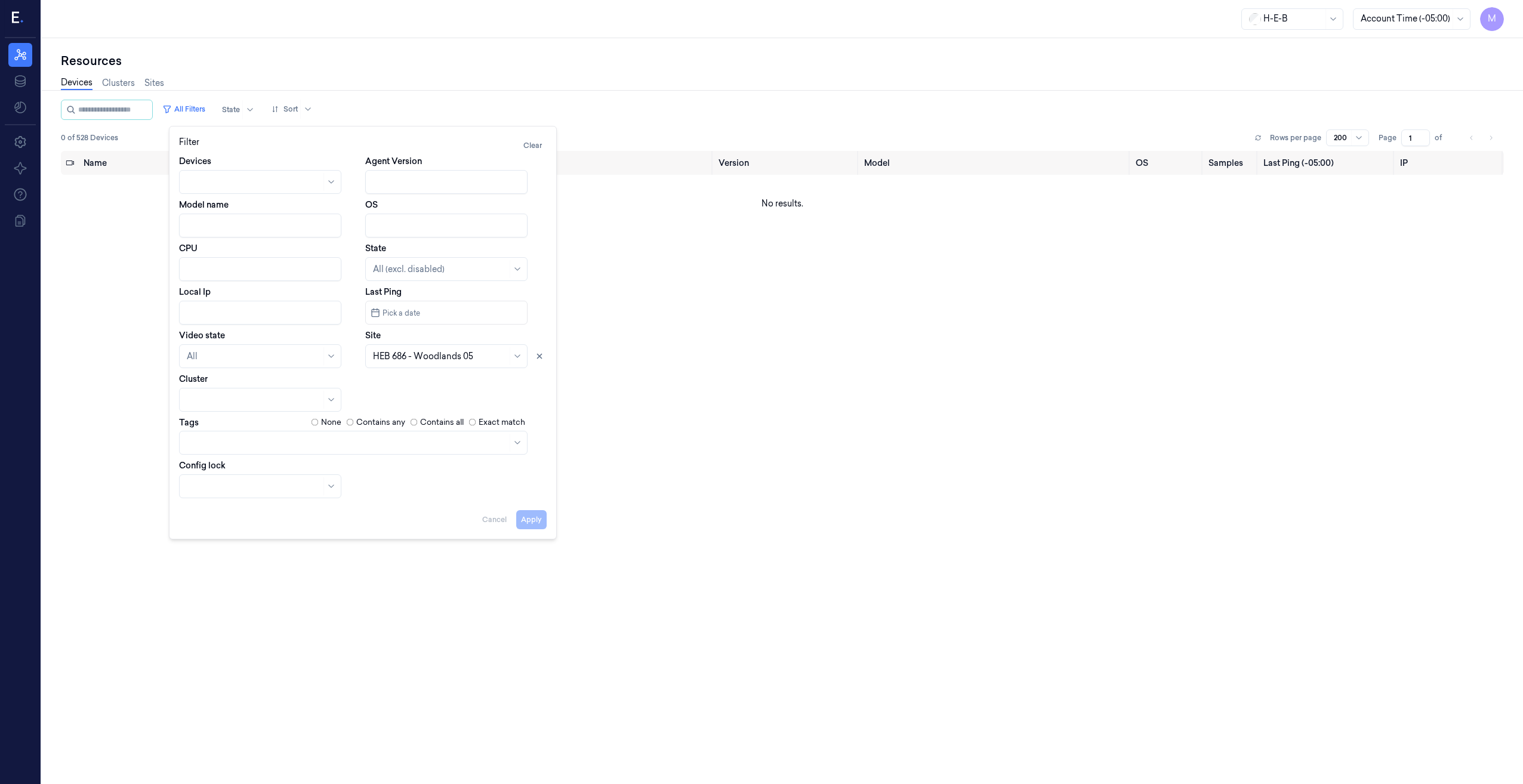
click at [229, 314] on input "Local Ip" at bounding box center [260, 313] width 163 height 24
click at [542, 353] on icon at bounding box center [539, 357] width 9 height 9
click at [538, 525] on button "Apply" at bounding box center [530, 520] width 30 height 19
type input "10.68.62"
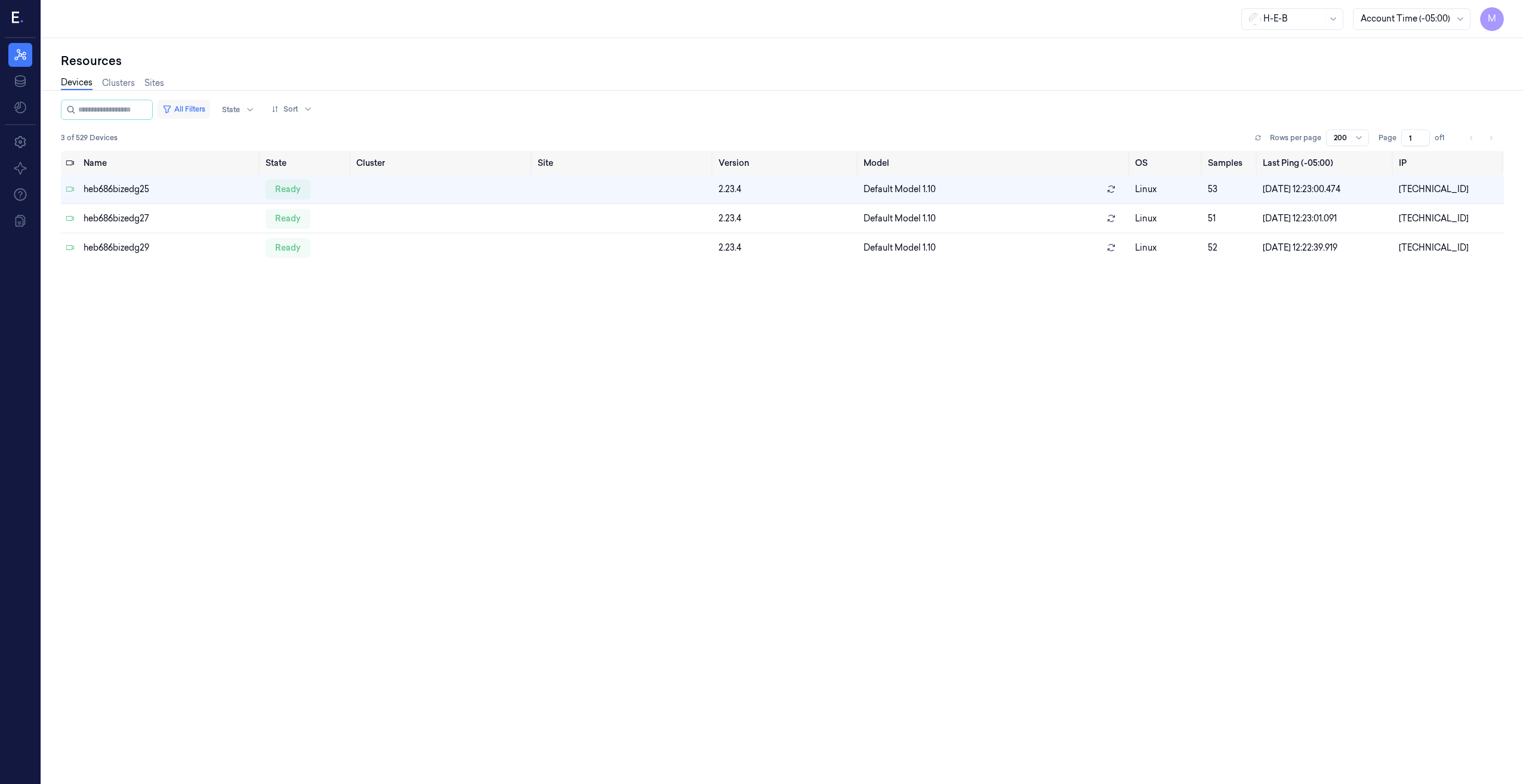
click at [210, 112] on button "All Filters" at bounding box center [183, 109] width 53 height 19
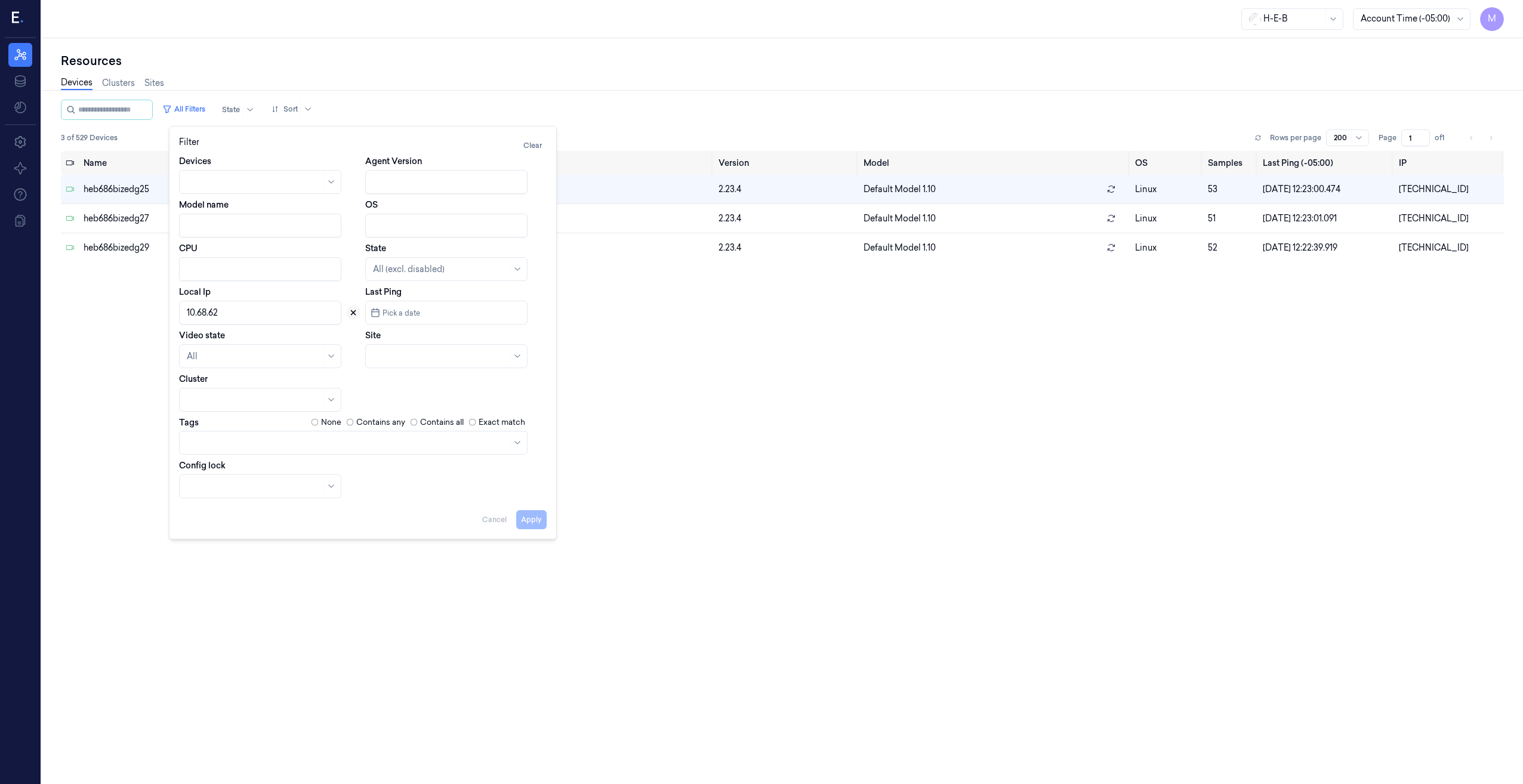
click at [350, 318] on button at bounding box center [353, 312] width 15 height 15
click at [375, 350] on input "text" at bounding box center [374, 357] width 2 height 12
type input "553"
click at [408, 382] on div "HEB 553 - H41 Bearcreek" at bounding box center [421, 383] width 97 height 12
click at [531, 527] on button "Apply" at bounding box center [530, 520] width 30 height 19
